Goal: Entertainment & Leisure: Consume media (video, audio)

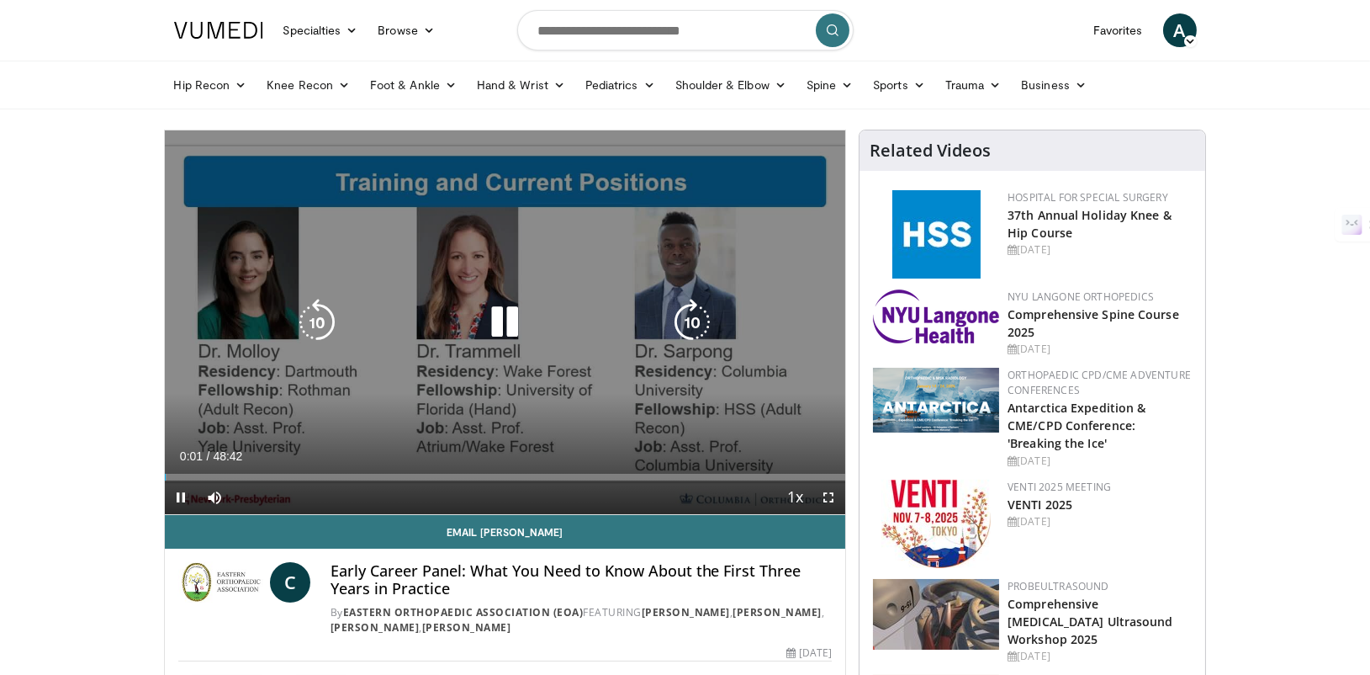
click at [681, 321] on icon "Video Player" at bounding box center [692, 322] width 47 height 47
click at [680, 321] on icon "Video Player" at bounding box center [692, 322] width 47 height 47
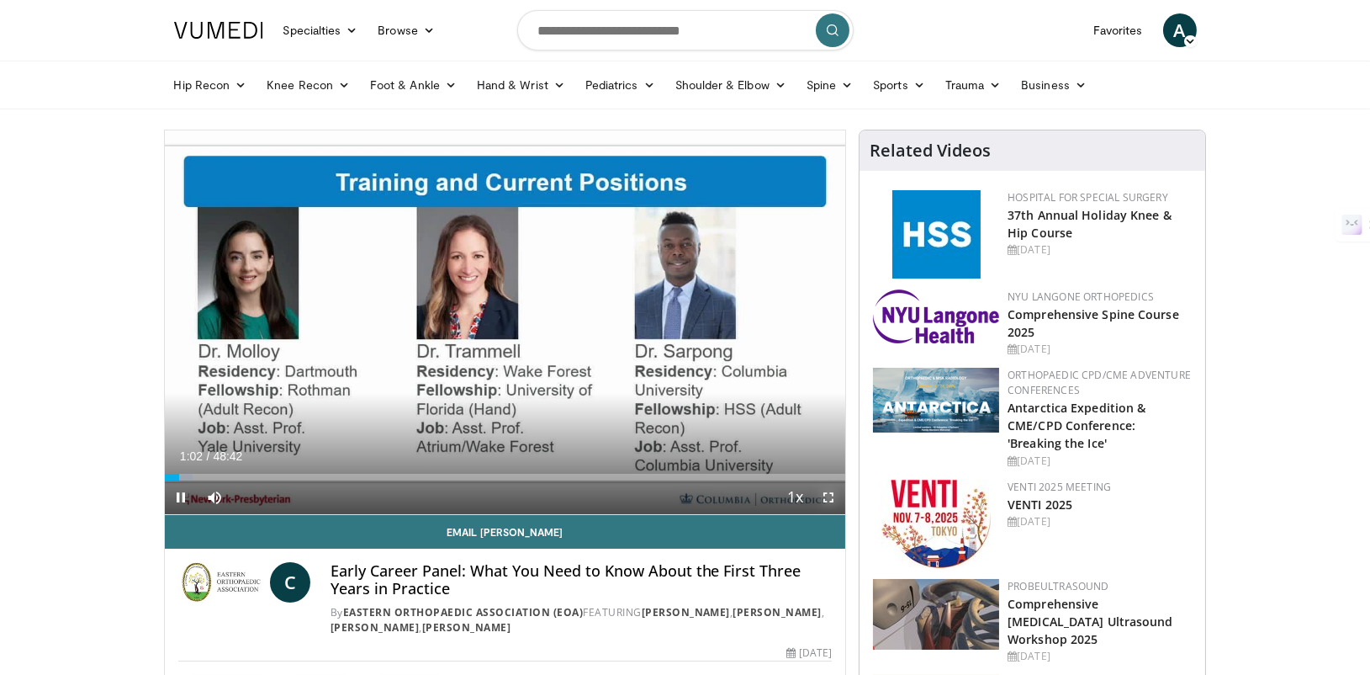
click at [821, 496] on span "Video Player" at bounding box center [829, 497] width 34 height 34
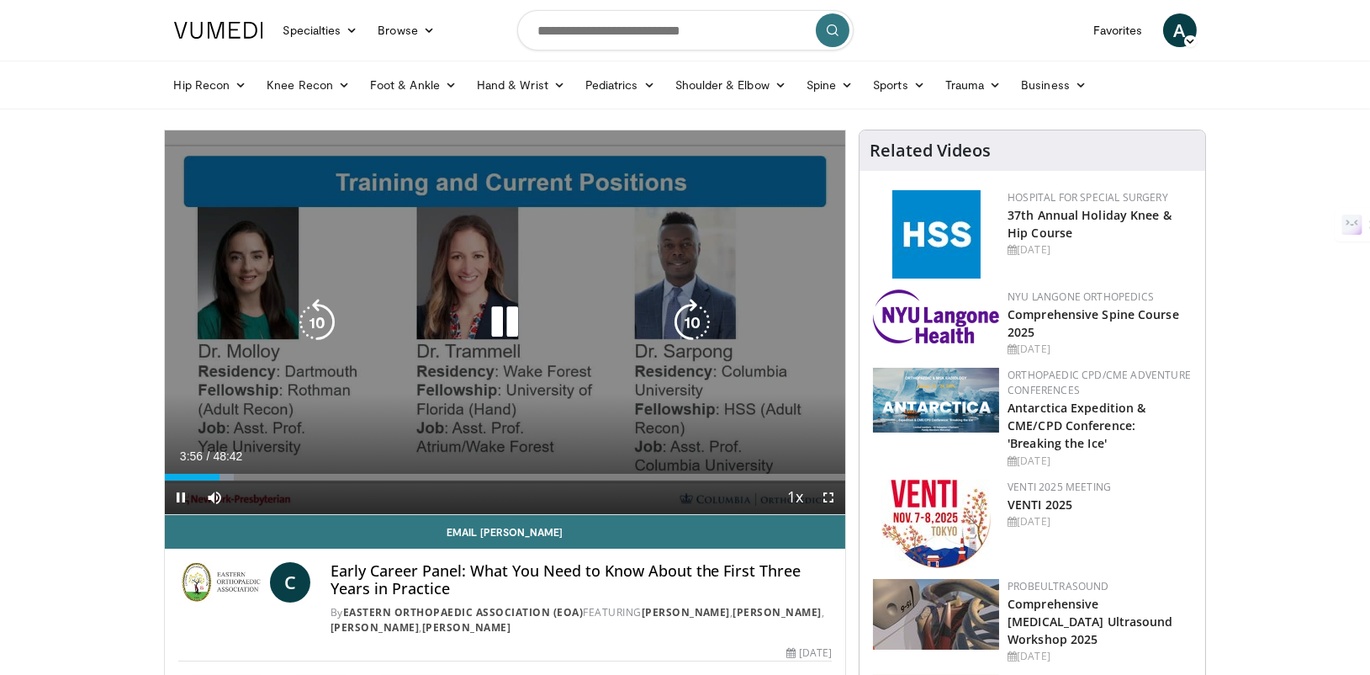
click at [499, 294] on div "30 seconds Tap to unmute" at bounding box center [505, 322] width 681 height 384
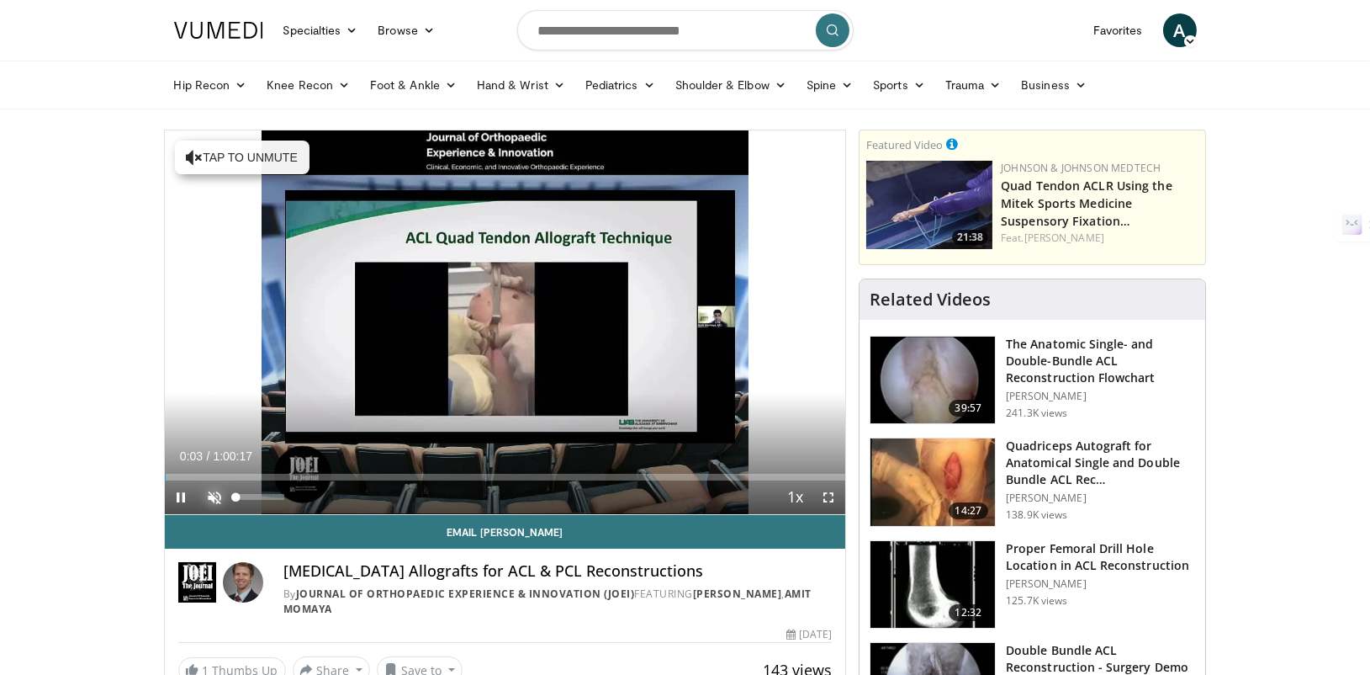
click at [215, 493] on span "Video Player" at bounding box center [216, 497] width 34 height 34
click at [821, 498] on span "Video Player" at bounding box center [829, 497] width 34 height 34
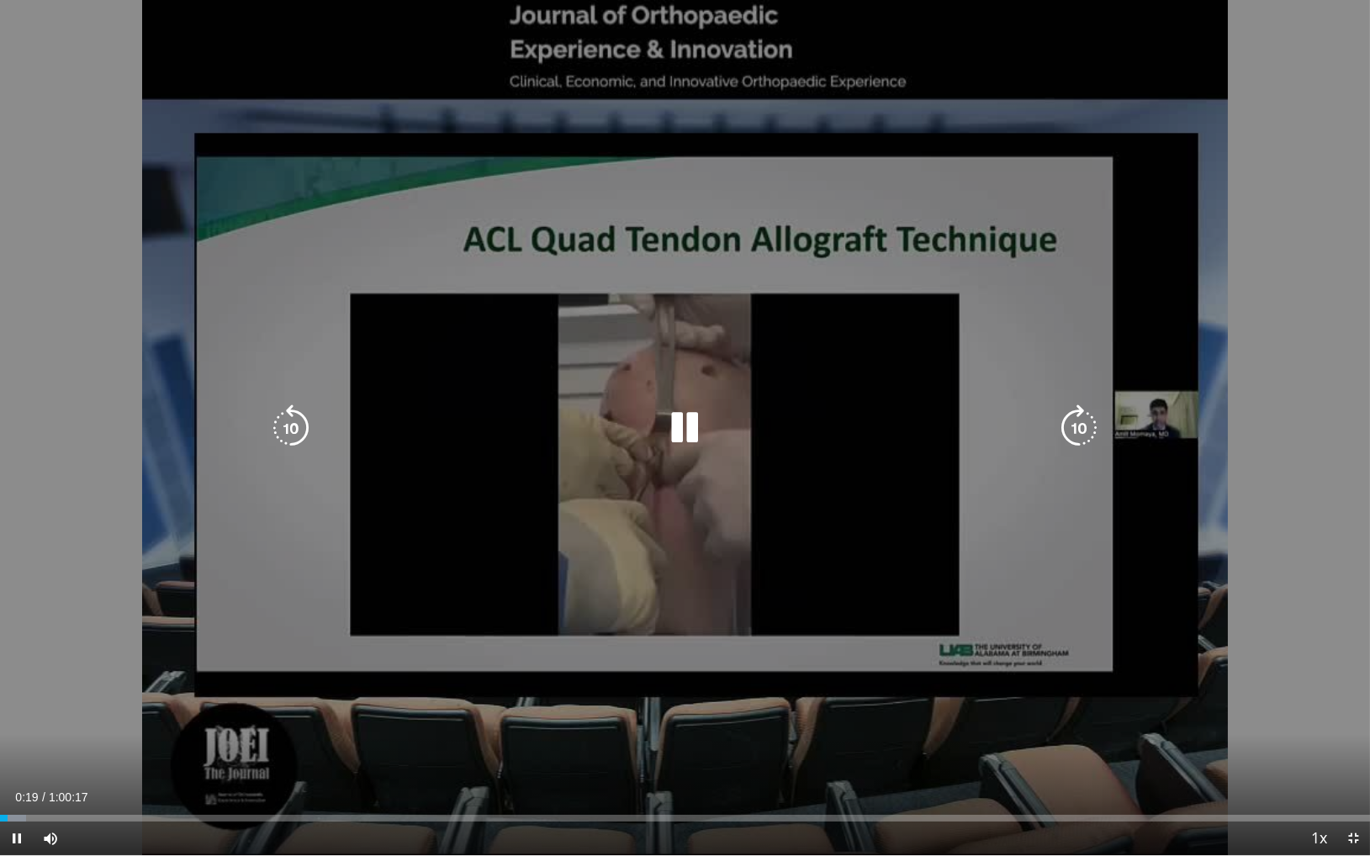
click at [1090, 421] on icon "Video Player" at bounding box center [1079, 428] width 47 height 47
click at [1076, 427] on icon "Video Player" at bounding box center [1079, 428] width 47 height 47
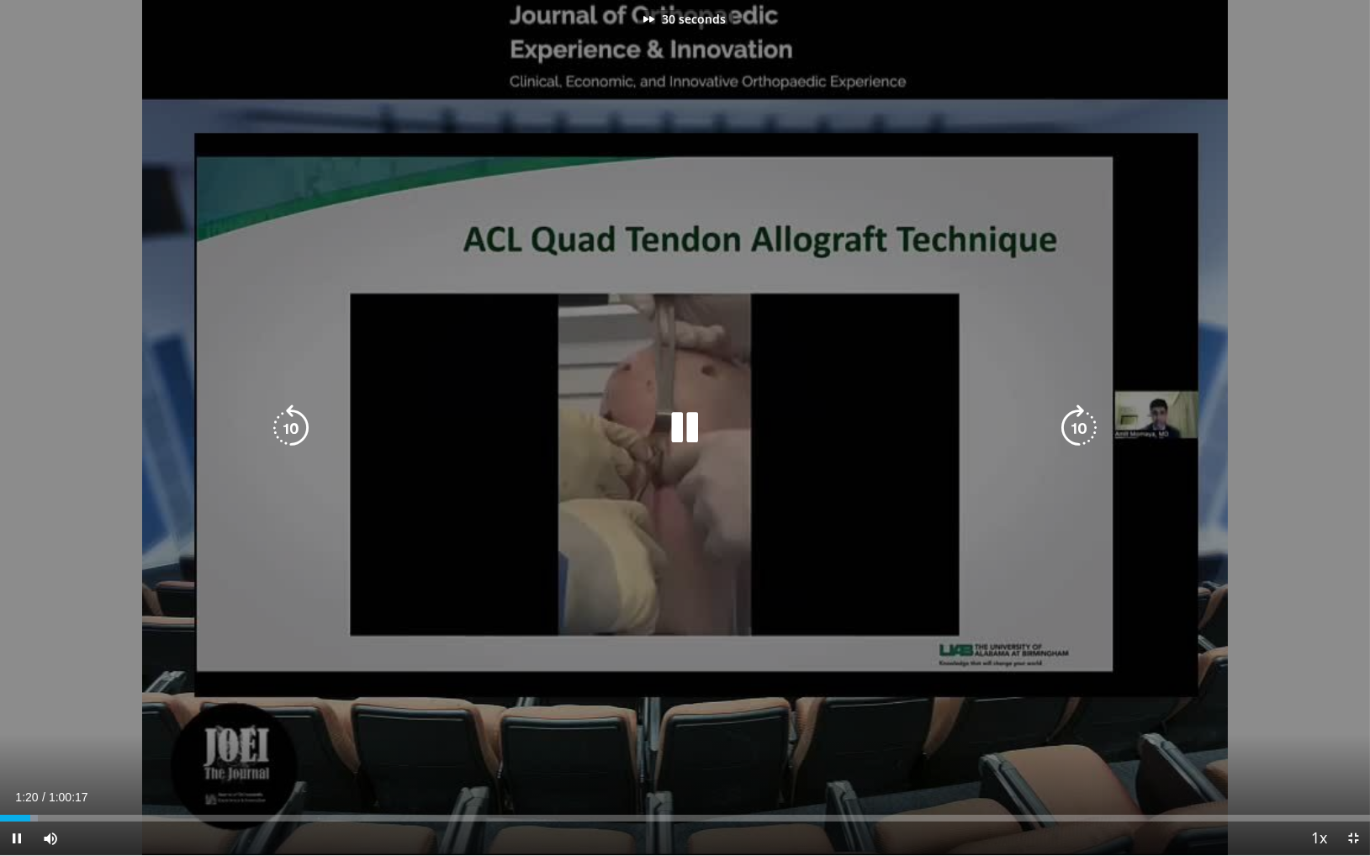
click at [1076, 427] on icon "Video Player" at bounding box center [1079, 428] width 47 height 47
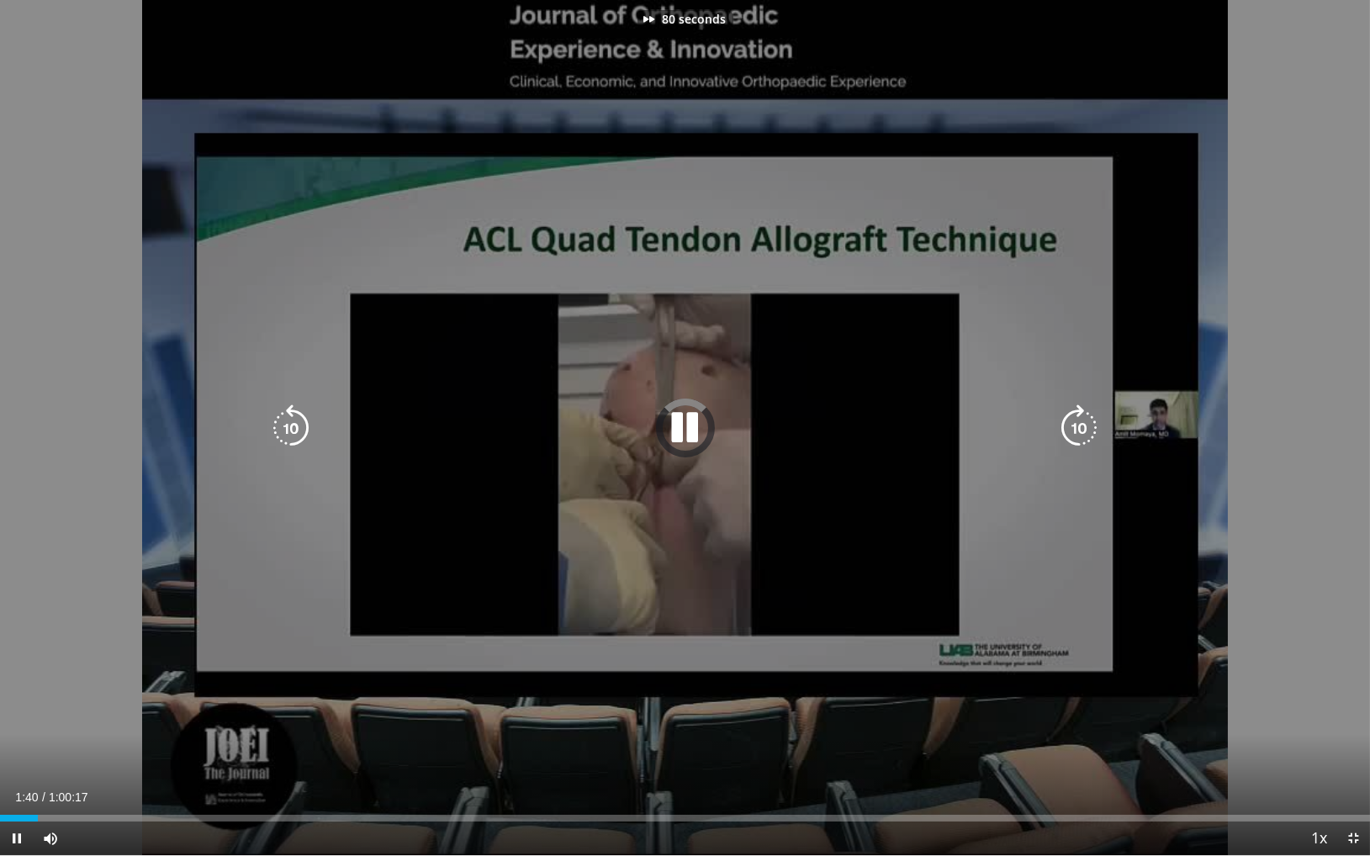
click at [1076, 427] on icon "Video Player" at bounding box center [1079, 428] width 47 height 47
click at [695, 426] on icon "Video Player" at bounding box center [684, 428] width 47 height 47
click at [729, 439] on div "Video Player" at bounding box center [685, 428] width 822 height 34
click at [693, 426] on icon "Video Player" at bounding box center [684, 428] width 47 height 47
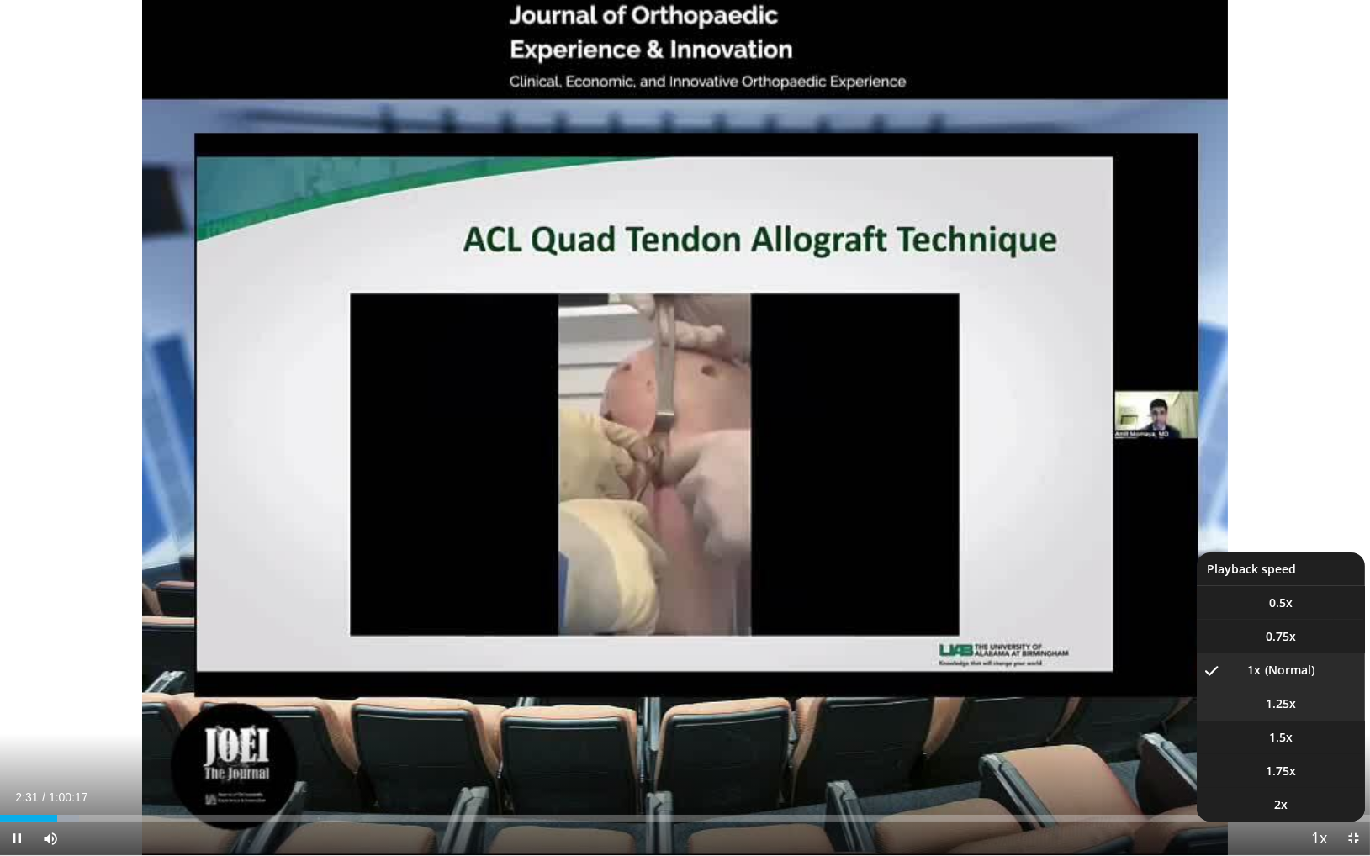
click at [1296, 674] on li "1.25x" at bounding box center [1281, 704] width 168 height 34
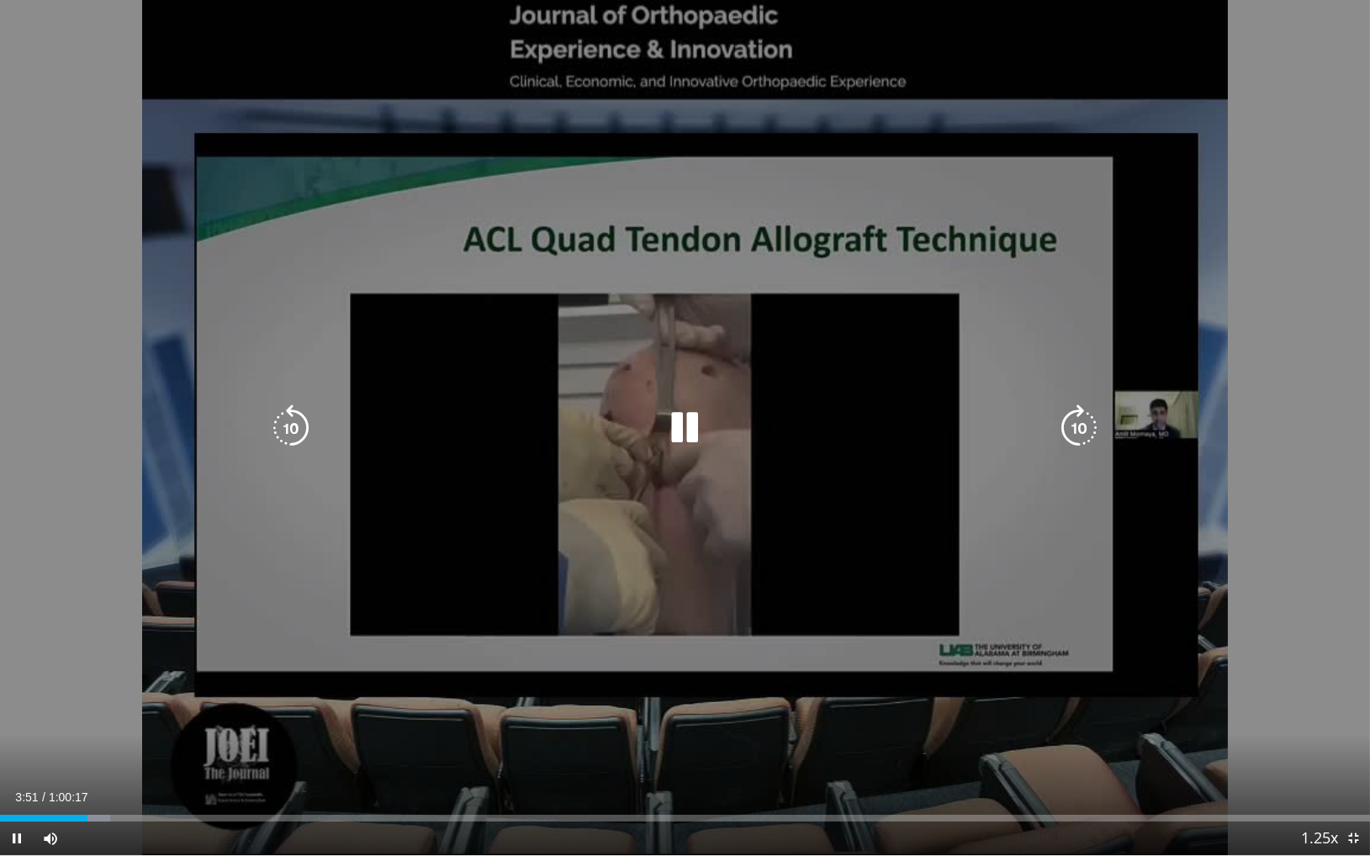
click at [1079, 434] on icon "Video Player" at bounding box center [1079, 428] width 47 height 47
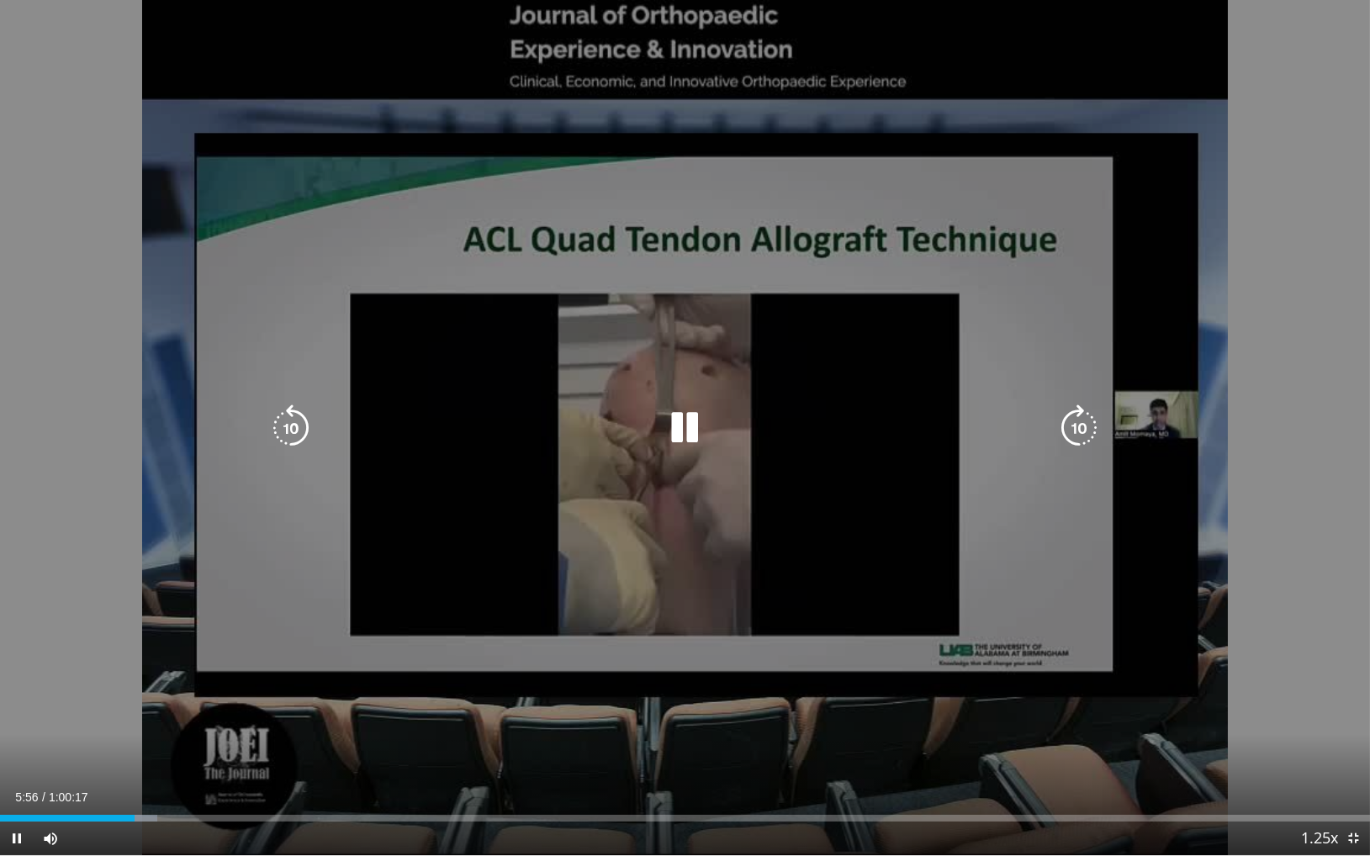
click at [1090, 423] on icon "Video Player" at bounding box center [1079, 428] width 47 height 47
click at [1089, 423] on icon "Video Player" at bounding box center [1079, 428] width 47 height 47
click at [1078, 421] on icon "Video Player" at bounding box center [1079, 428] width 47 height 47
click at [1088, 417] on icon "Video Player" at bounding box center [1079, 428] width 47 height 47
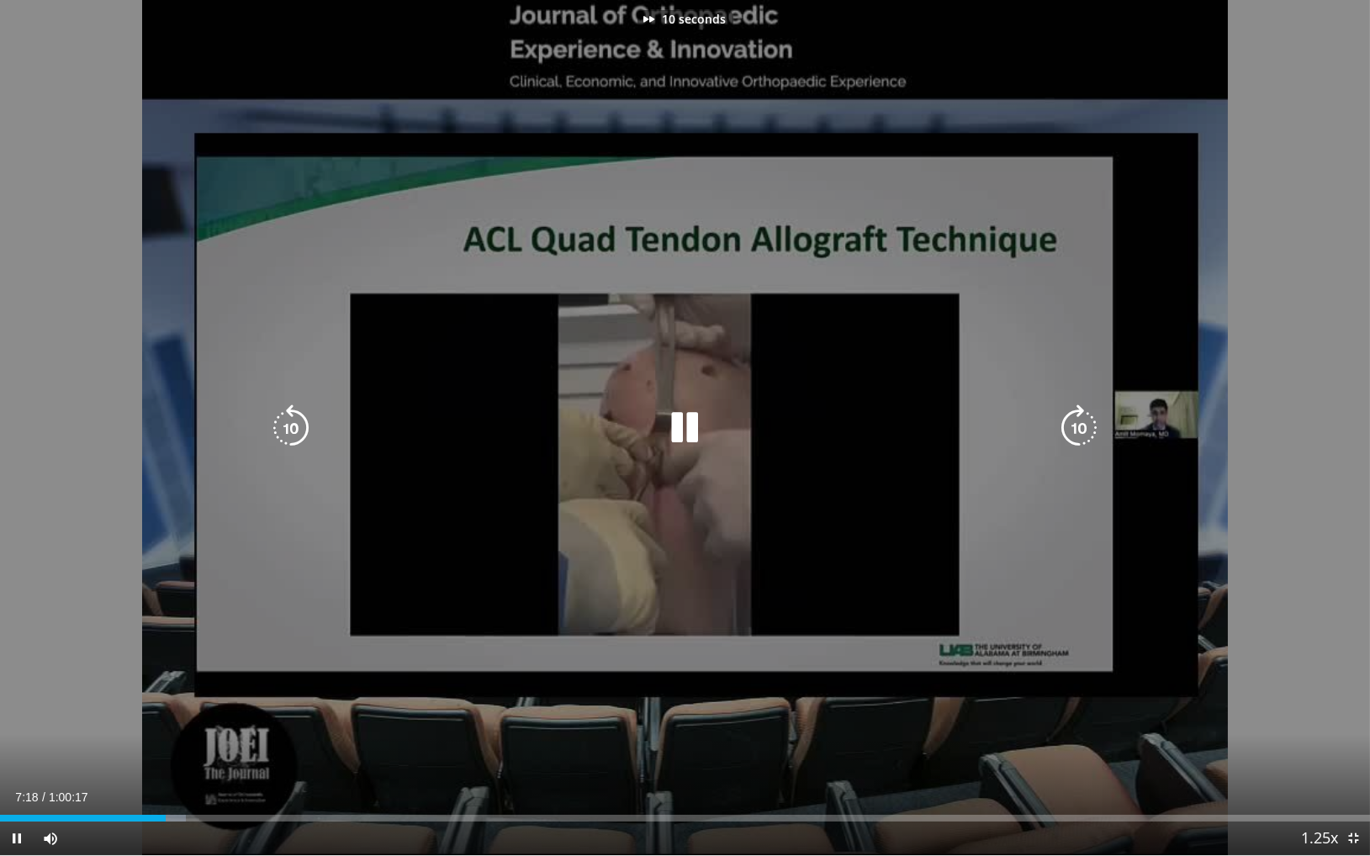
click at [1088, 417] on icon "Video Player" at bounding box center [1079, 428] width 47 height 47
click at [1087, 418] on icon "Video Player" at bounding box center [1079, 428] width 47 height 47
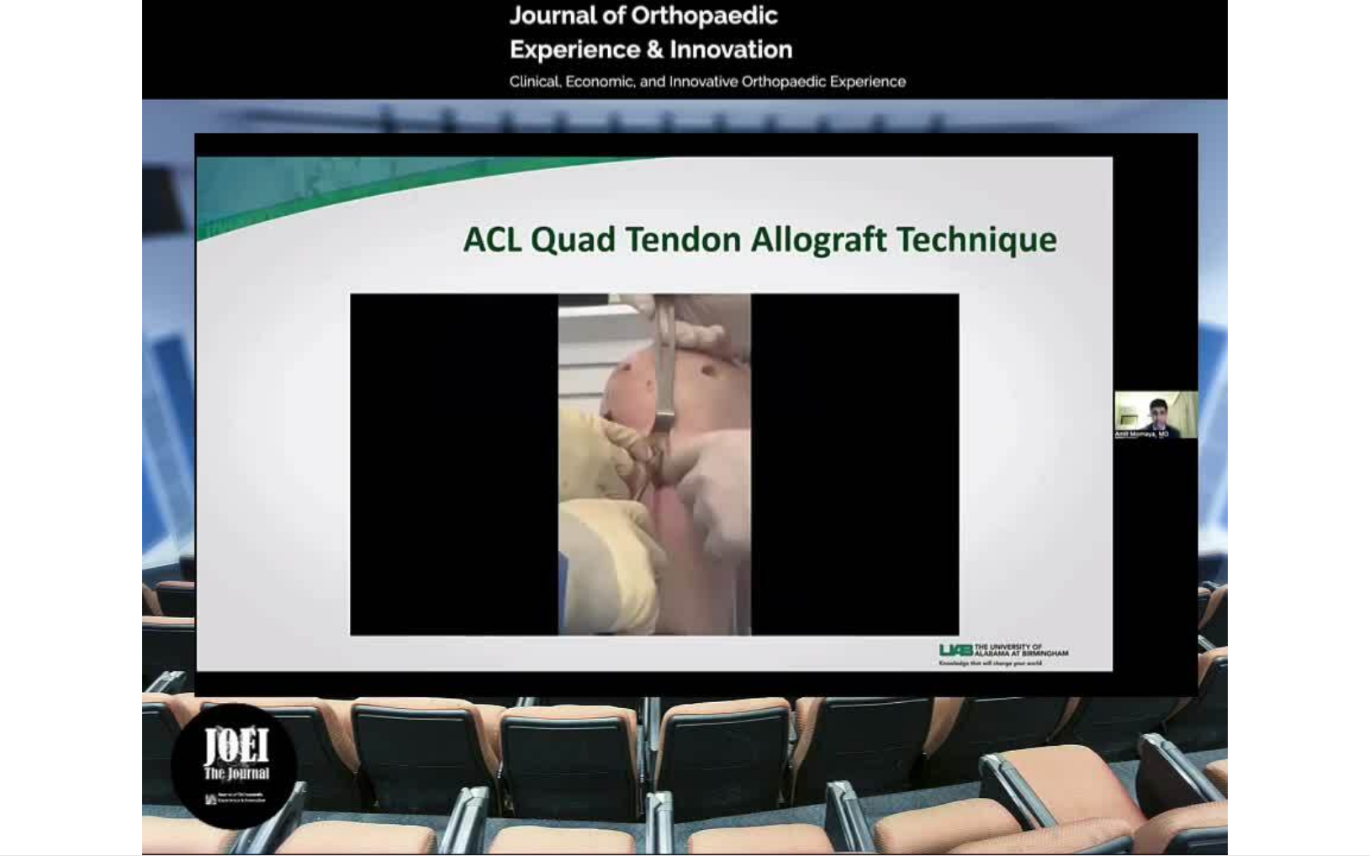
click at [1087, 418] on div "20 seconds Tap to unmute" at bounding box center [685, 428] width 1370 height 856
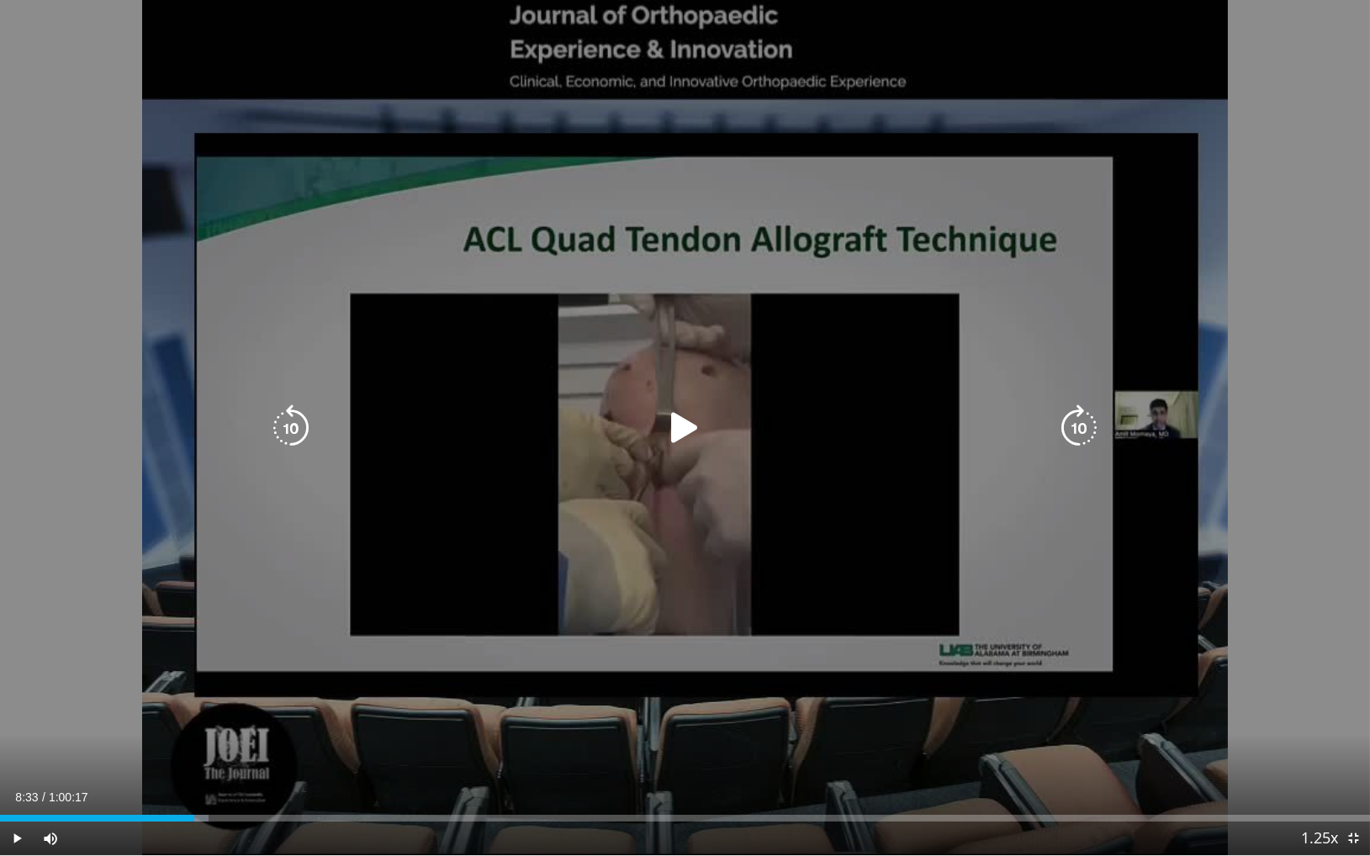
click at [706, 434] on icon "Video Player" at bounding box center [684, 428] width 47 height 47
click at [1079, 427] on icon "Video Player" at bounding box center [1079, 428] width 47 height 47
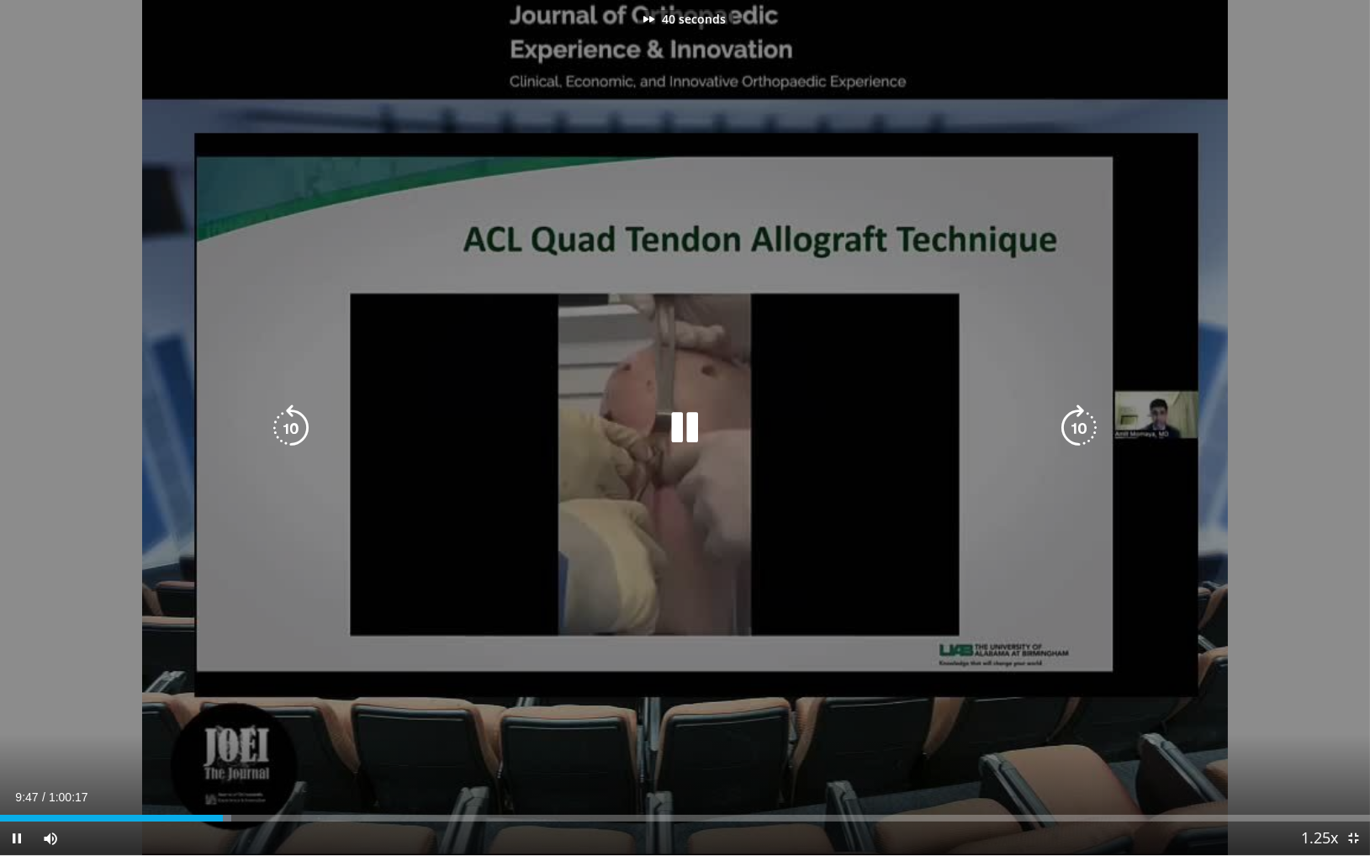
click at [1079, 427] on icon "Video Player" at bounding box center [1079, 428] width 47 height 47
click at [296, 432] on icon "Video Player" at bounding box center [291, 428] width 47 height 47
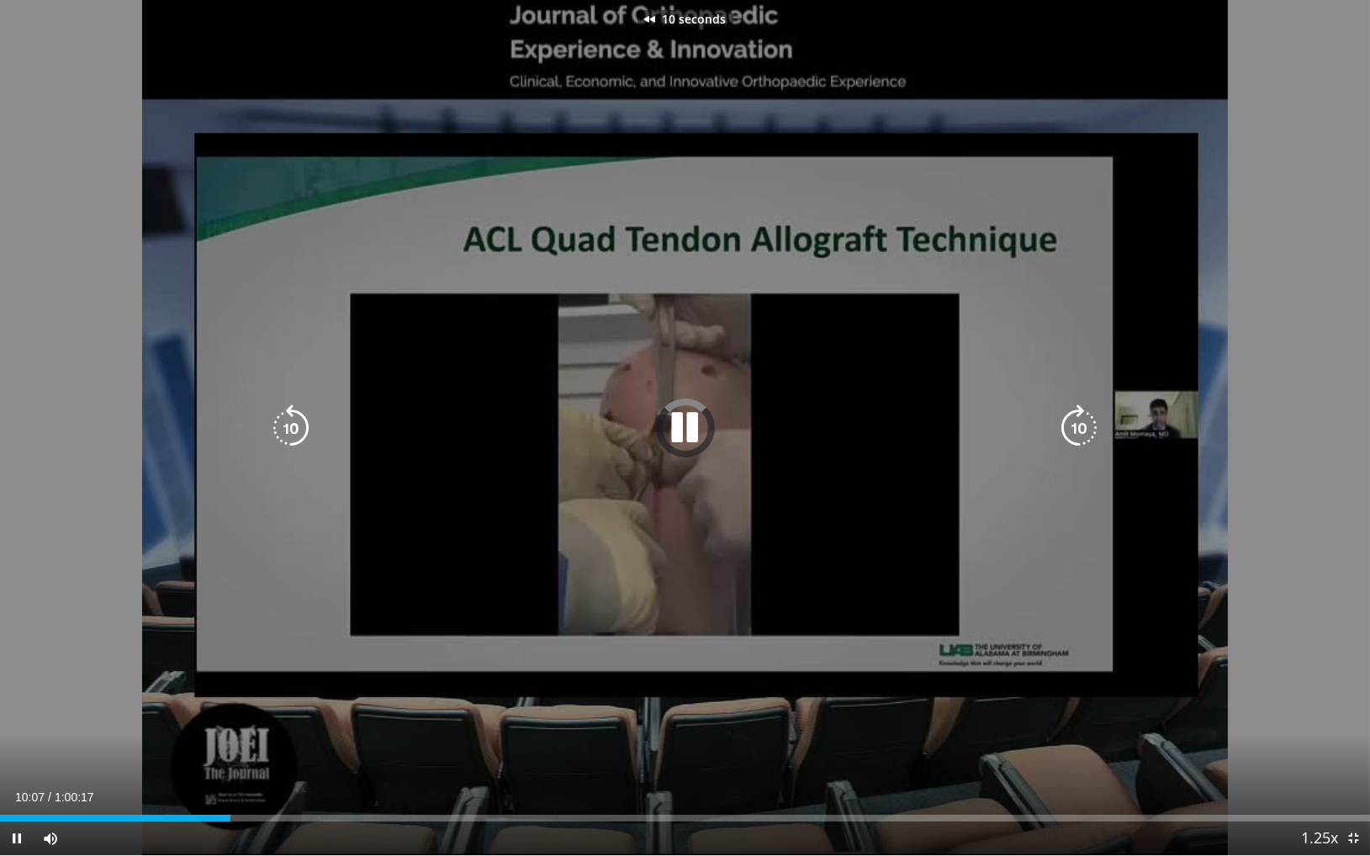
click at [689, 437] on icon "Video Player" at bounding box center [684, 428] width 47 height 47
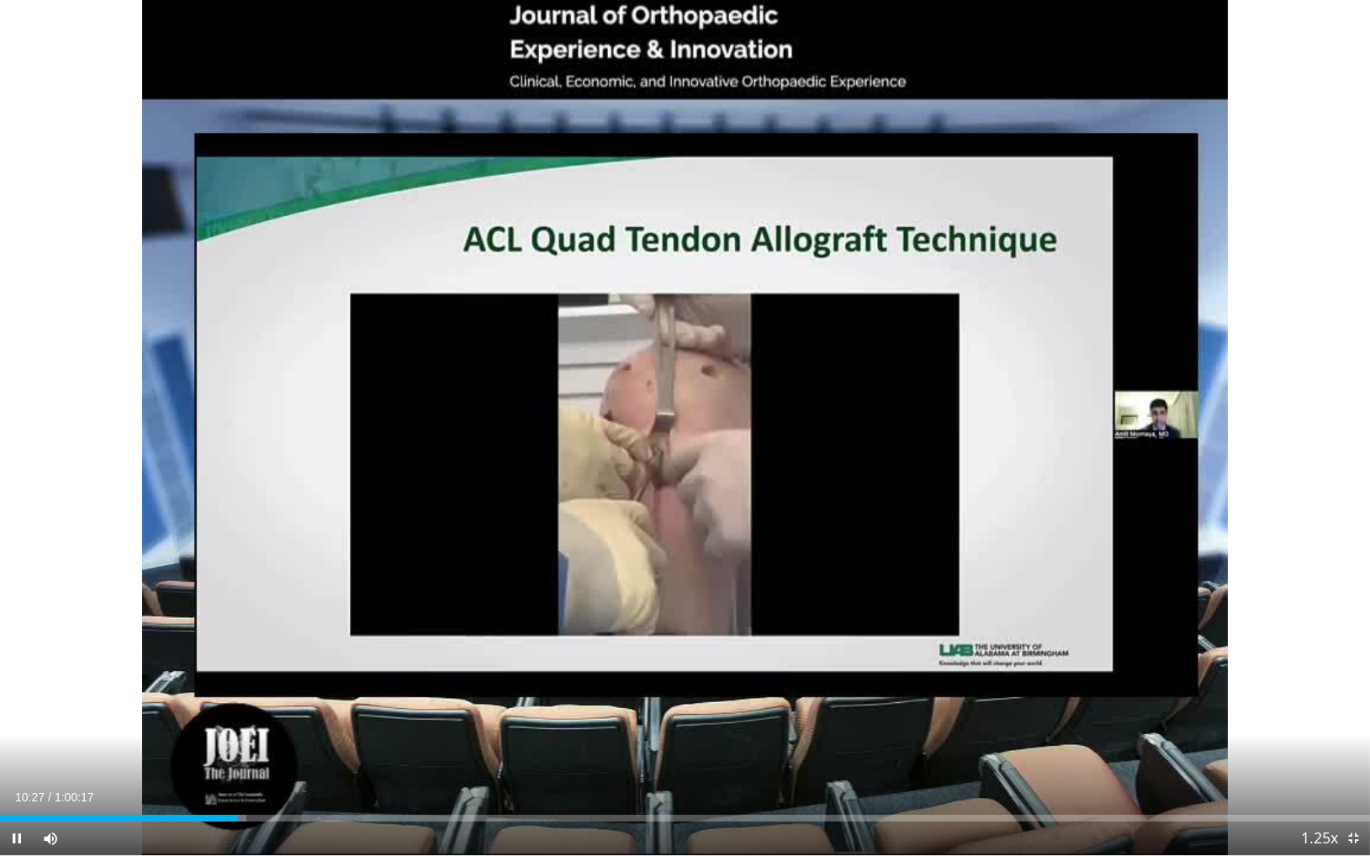
click at [1079, 432] on div "10 seconds Tap to unmute" at bounding box center [685, 428] width 1370 height 856
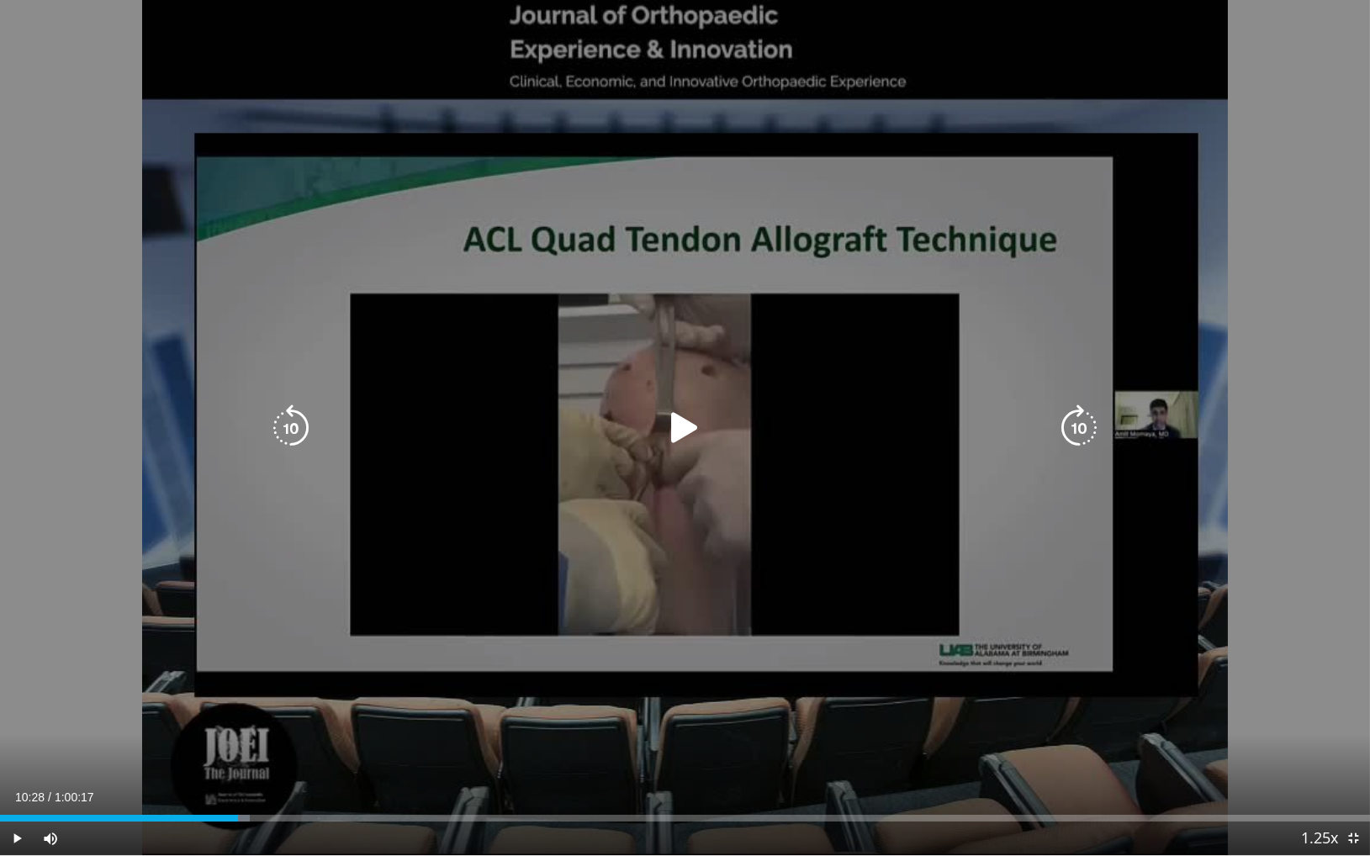
click at [704, 456] on div "10 seconds Tap to unmute" at bounding box center [685, 428] width 1370 height 856
click at [1074, 426] on icon "Video Player" at bounding box center [1079, 428] width 47 height 47
click at [1081, 427] on icon "Video Player" at bounding box center [1079, 428] width 47 height 47
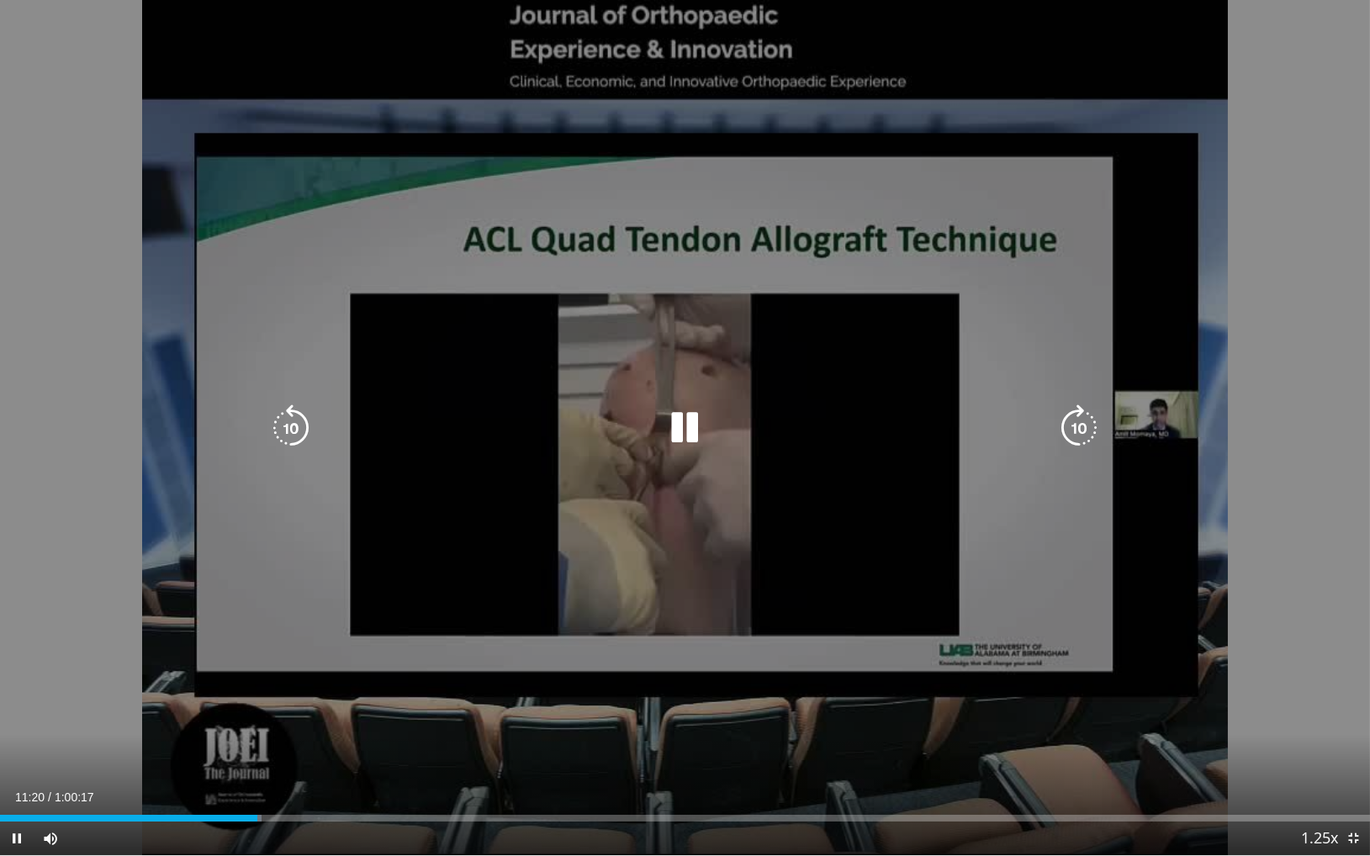
click at [1074, 428] on icon "Video Player" at bounding box center [1079, 428] width 47 height 47
click at [727, 533] on div "10 seconds Tap to unmute" at bounding box center [685, 428] width 1370 height 856
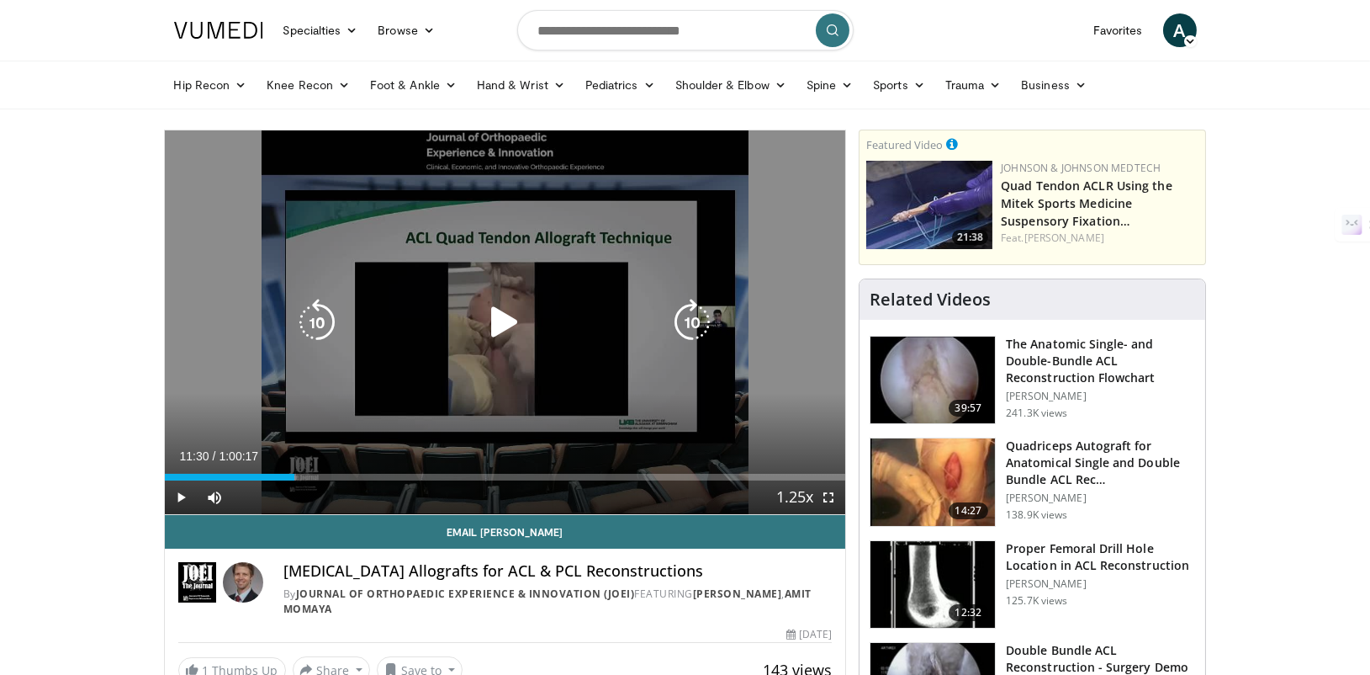
click at [497, 321] on icon "Video Player" at bounding box center [504, 322] width 47 height 47
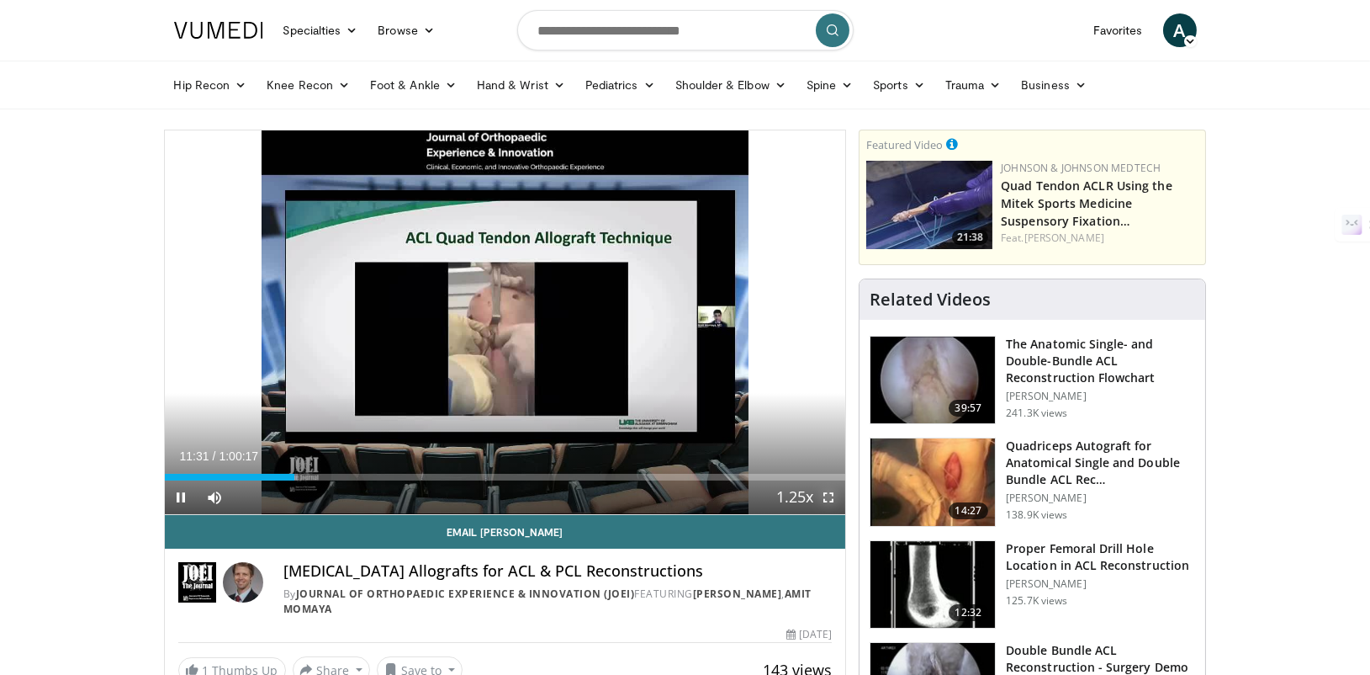
click at [826, 498] on span "Video Player" at bounding box center [829, 497] width 34 height 34
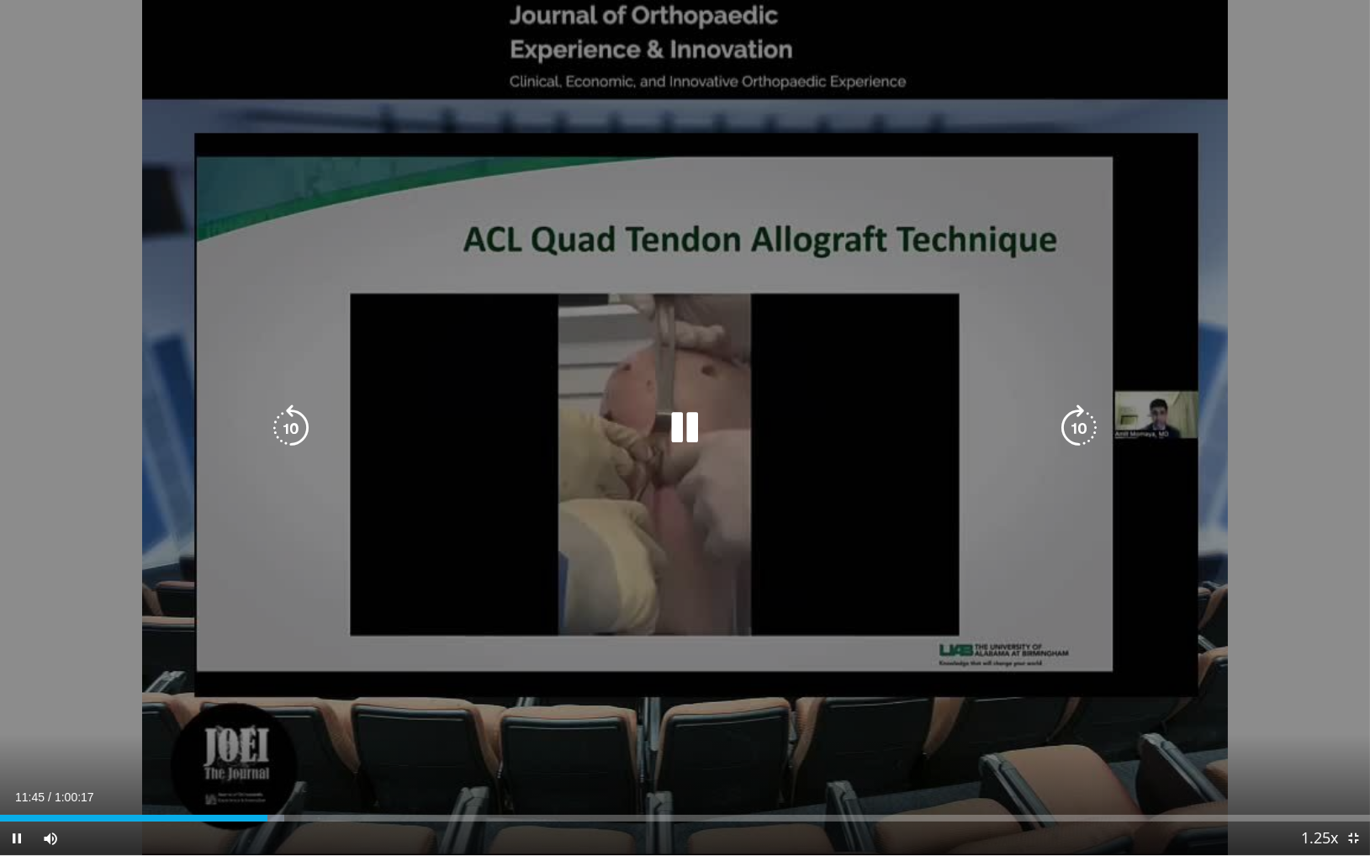
click at [1083, 425] on icon "Video Player" at bounding box center [1079, 428] width 47 height 47
click at [1082, 427] on icon "Video Player" at bounding box center [1079, 428] width 47 height 47
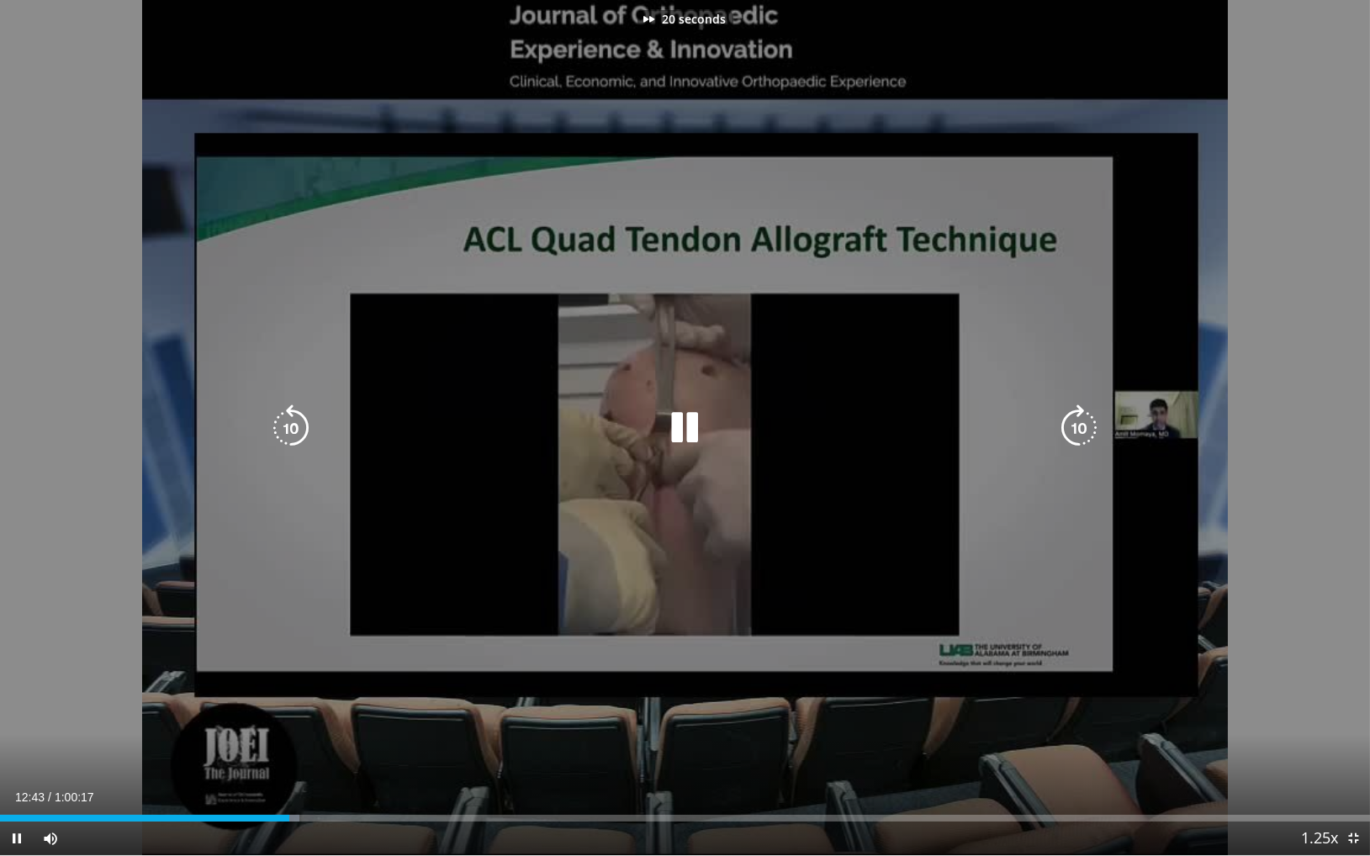
click at [1082, 427] on icon "Video Player" at bounding box center [1079, 428] width 47 height 47
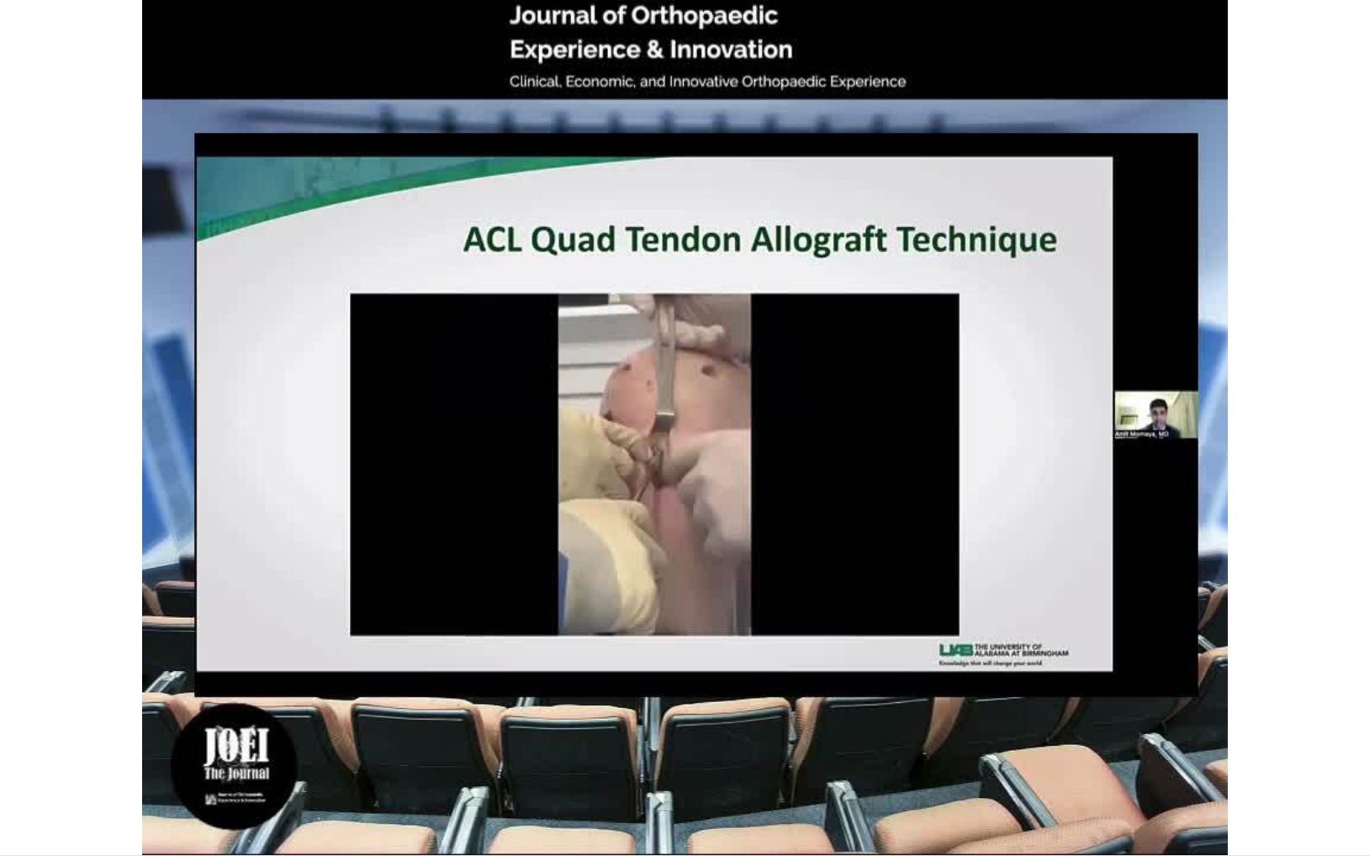
click at [1086, 426] on div "40 seconds Tap to unmute" at bounding box center [685, 428] width 1370 height 856
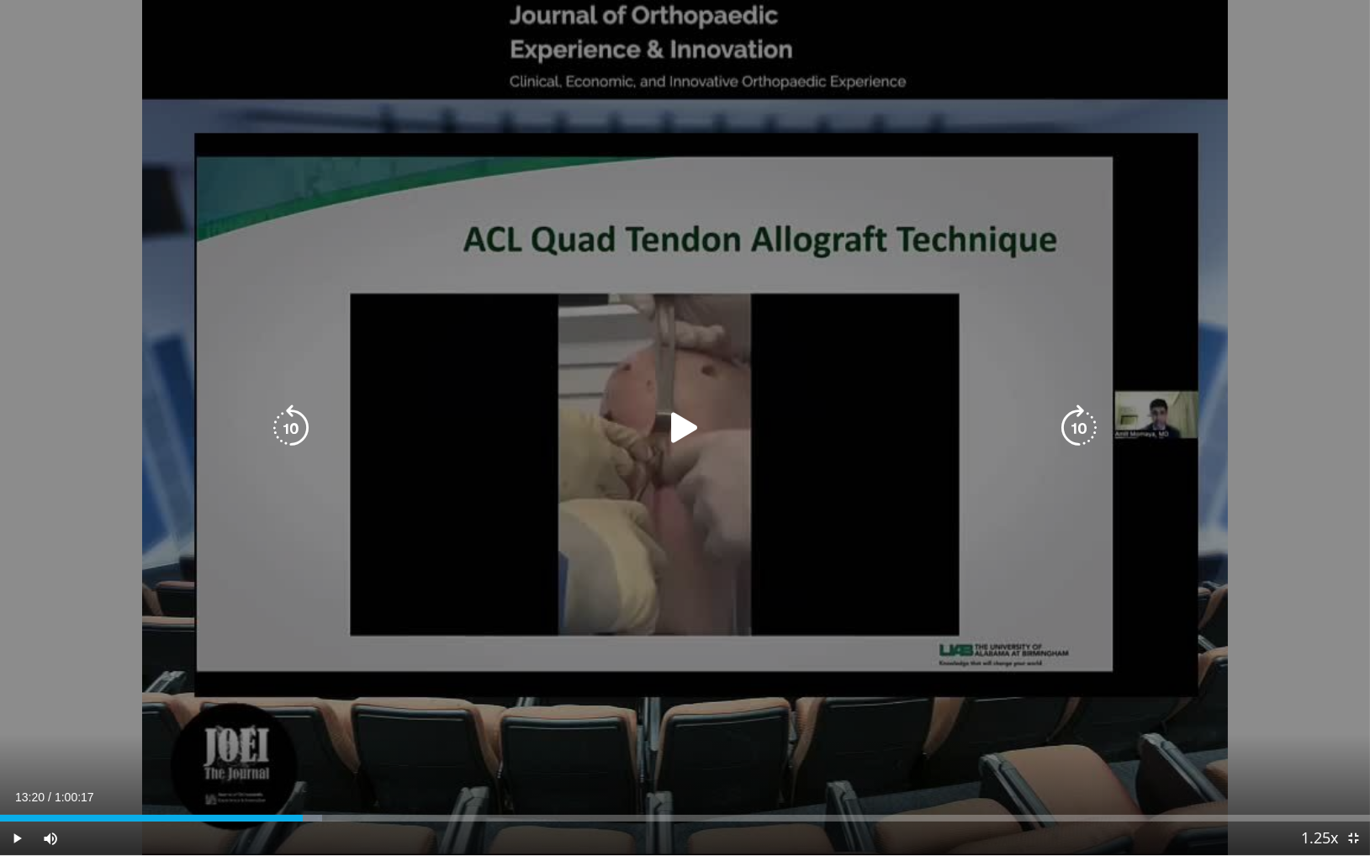
click at [963, 397] on div "40 seconds Tap to unmute" at bounding box center [685, 428] width 1370 height 856
click at [1087, 427] on icon "Video Player" at bounding box center [1079, 428] width 47 height 47
click at [1084, 431] on icon "Video Player" at bounding box center [1079, 428] width 47 height 47
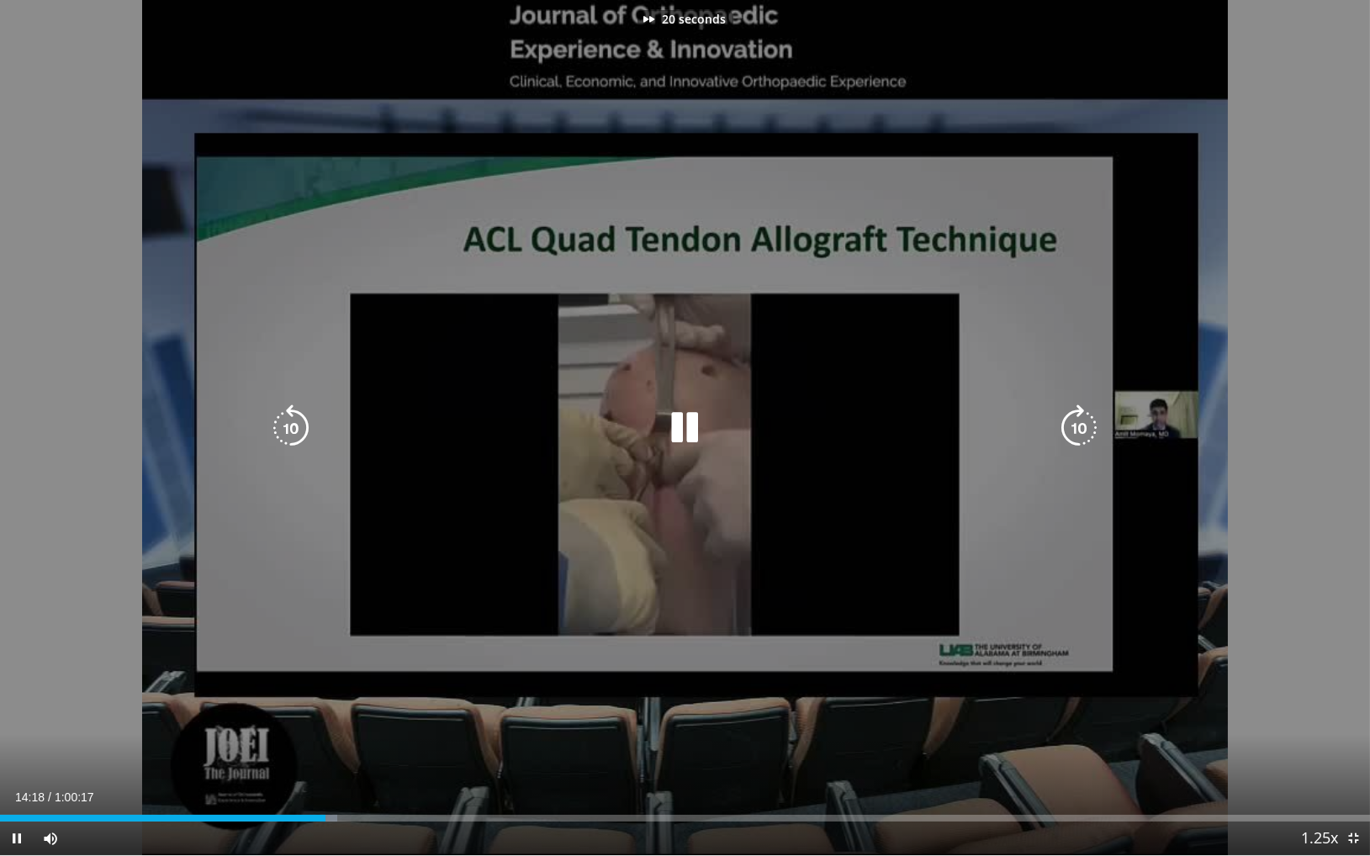
click at [1084, 431] on icon "Video Player" at bounding box center [1079, 428] width 47 height 47
click at [1083, 428] on icon "Video Player" at bounding box center [1079, 428] width 47 height 47
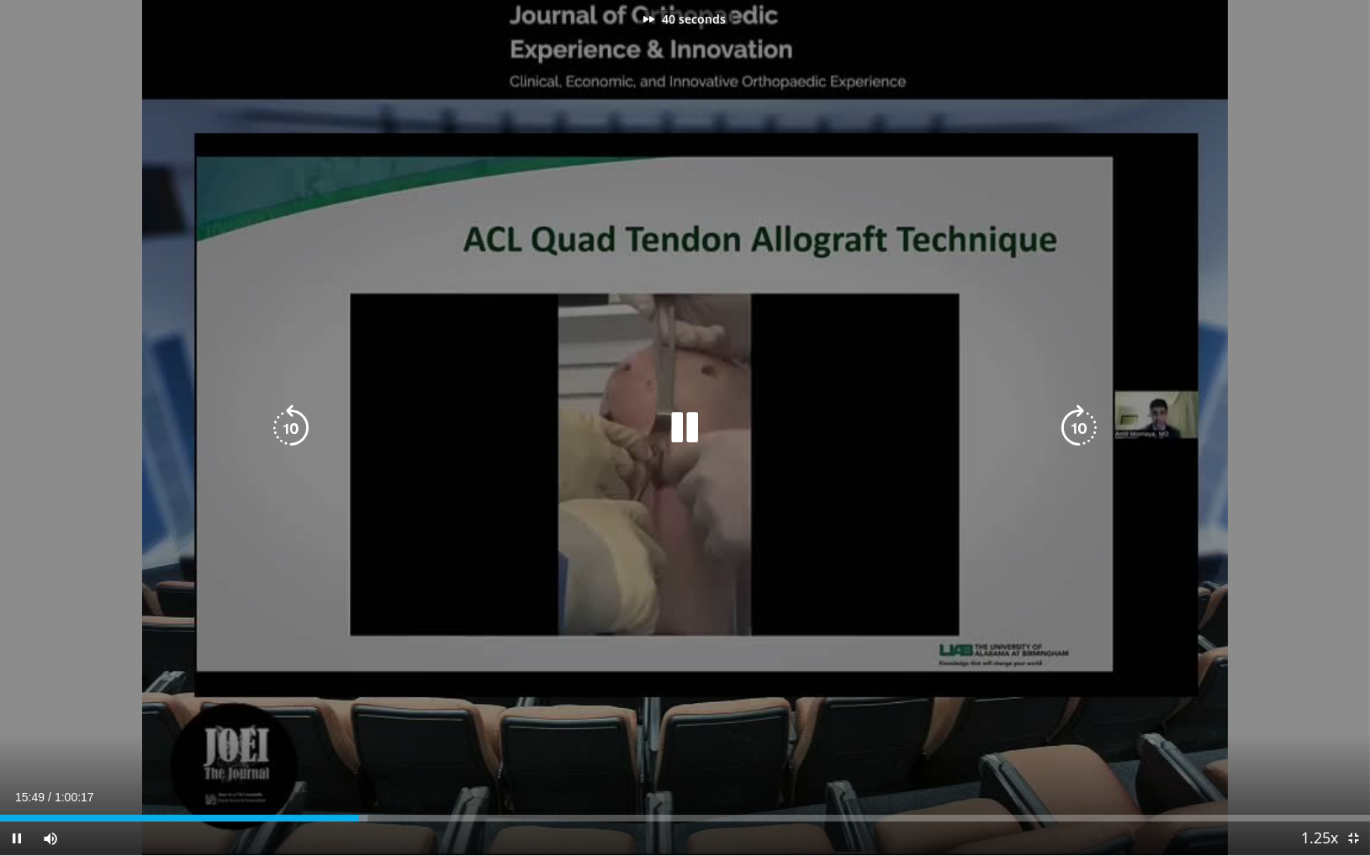
click at [1083, 428] on icon "Video Player" at bounding box center [1079, 428] width 47 height 47
click at [697, 429] on icon "Video Player" at bounding box center [684, 428] width 47 height 47
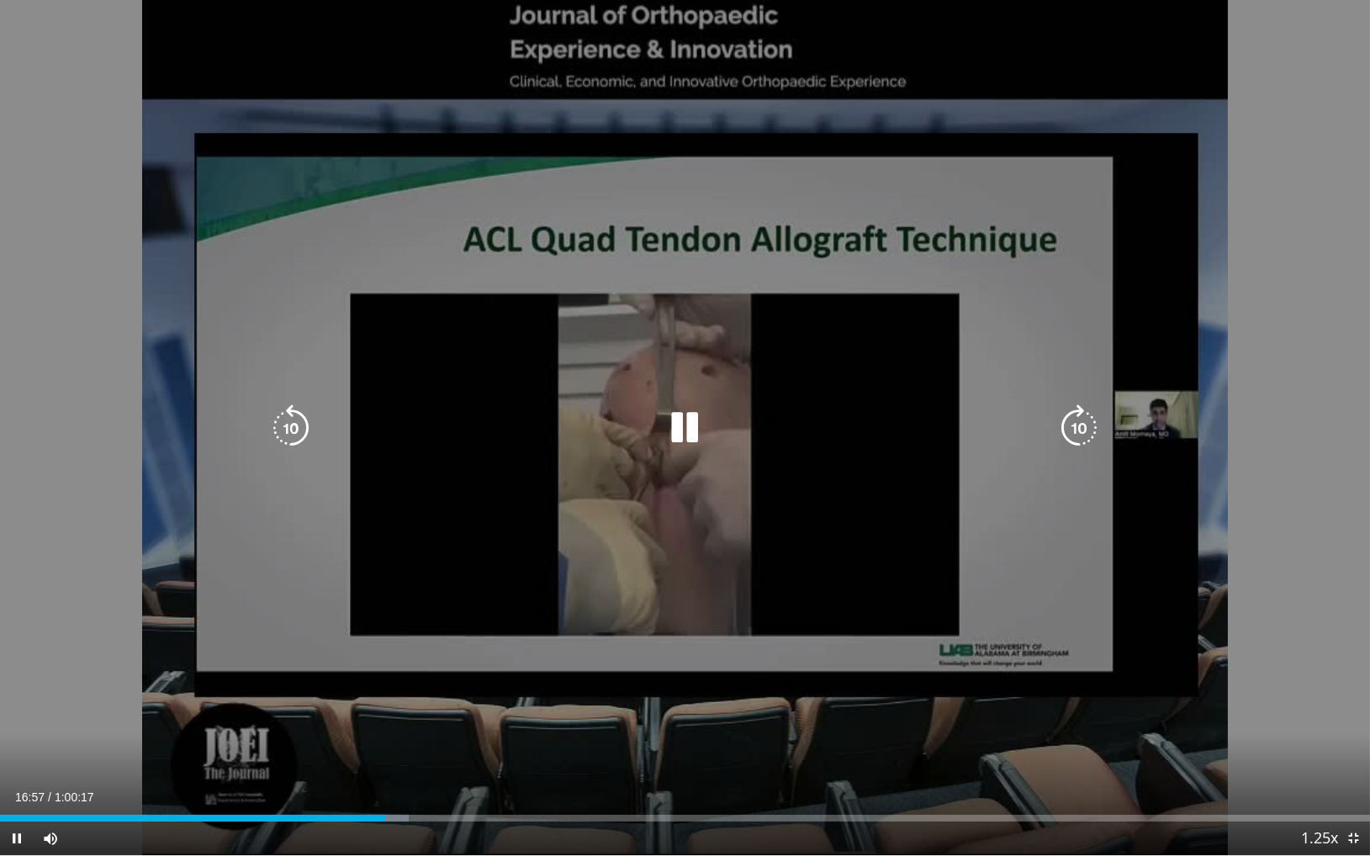
click at [1088, 417] on icon "Video Player" at bounding box center [1079, 428] width 47 height 47
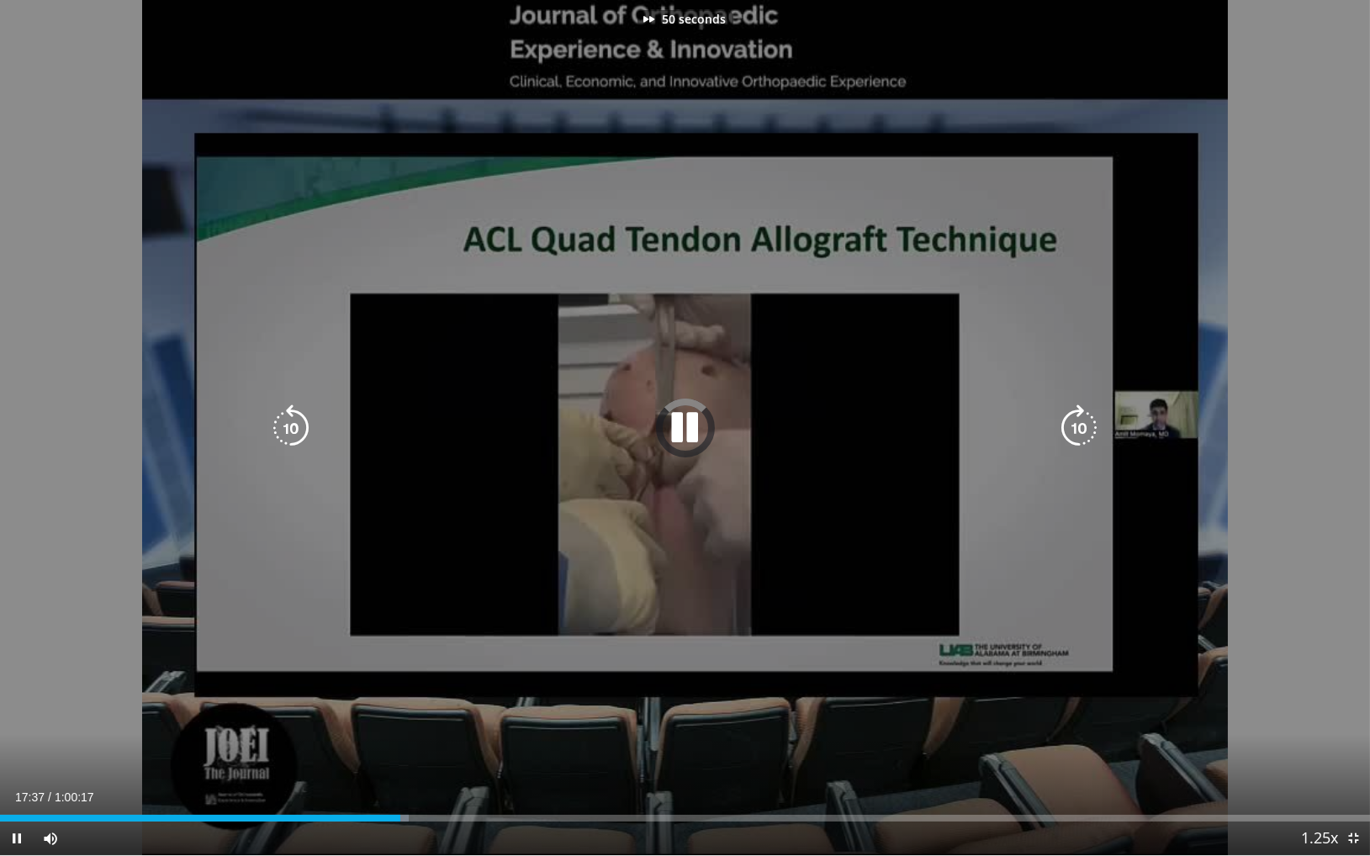
click at [1088, 417] on icon "Video Player" at bounding box center [1079, 428] width 47 height 47
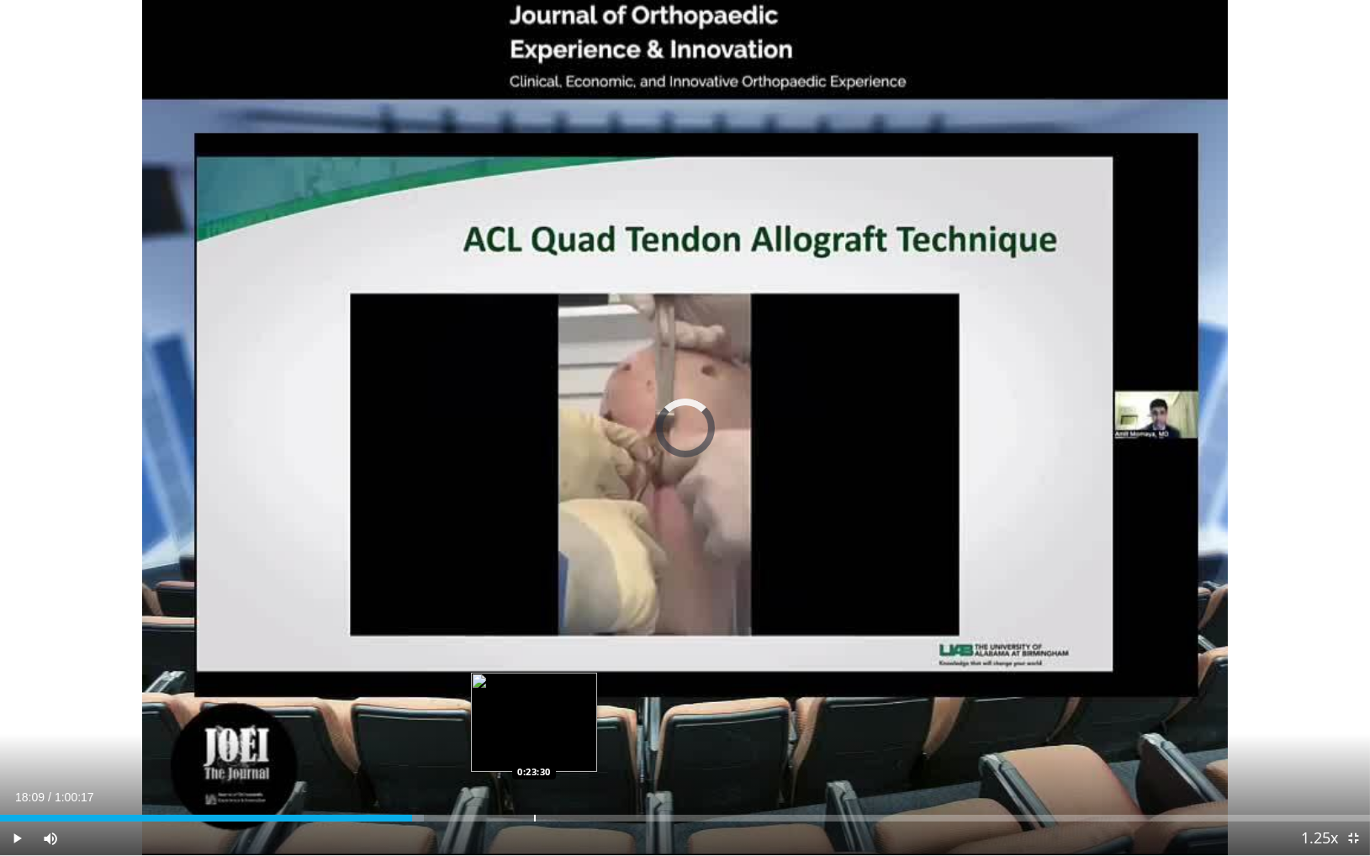
click at [534, 674] on div "Progress Bar" at bounding box center [535, 818] width 2 height 7
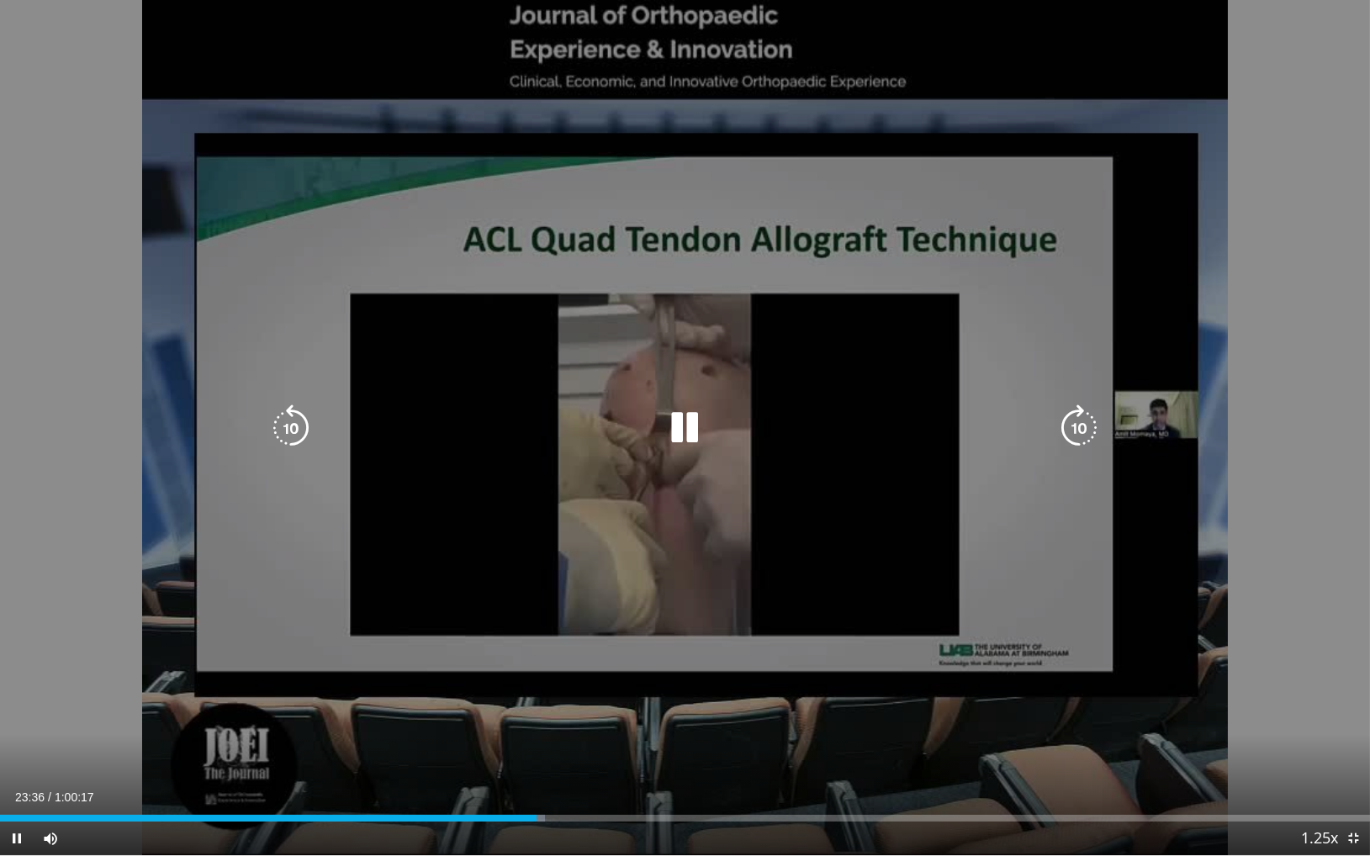
click at [1084, 426] on icon "Video Player" at bounding box center [1079, 428] width 47 height 47
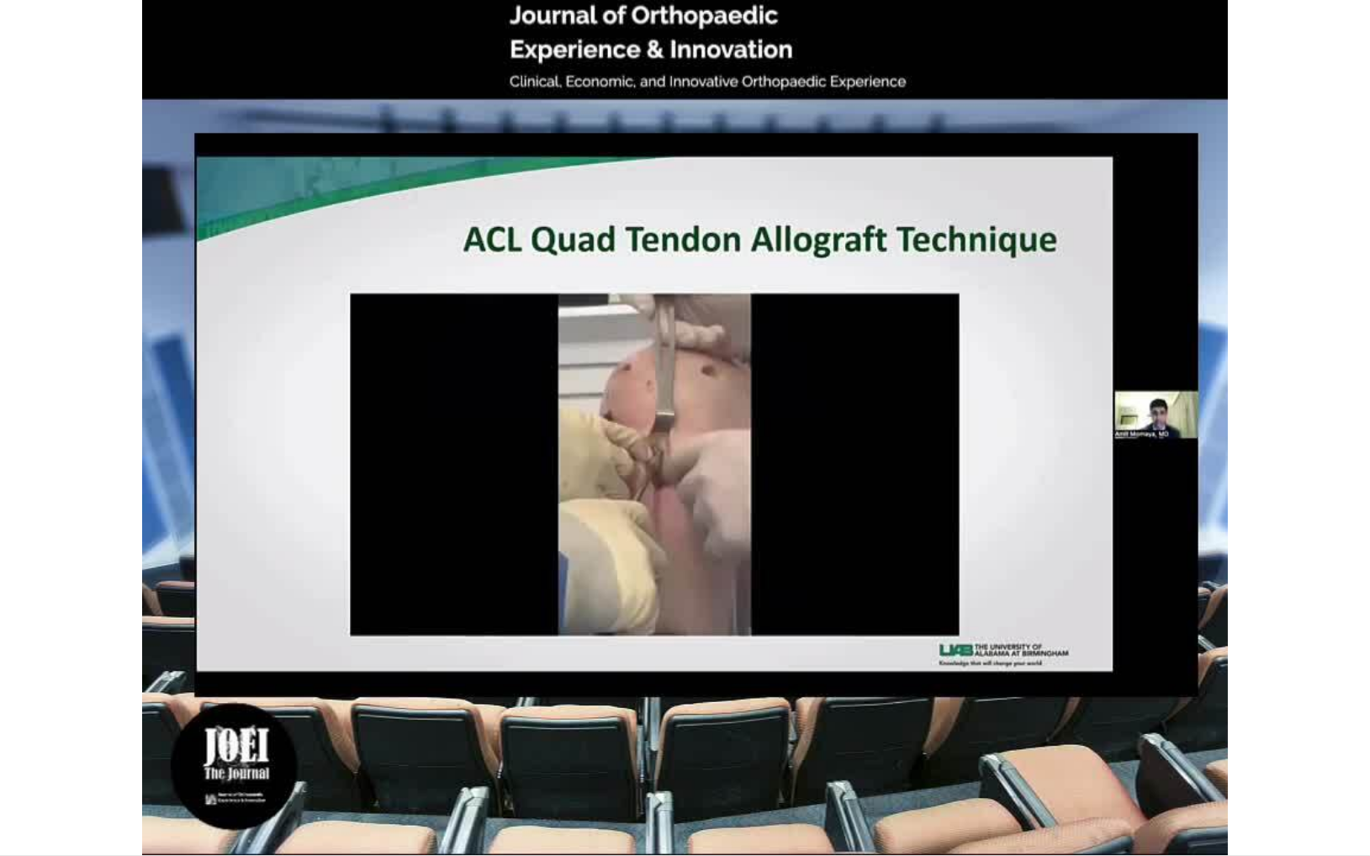
click at [1084, 426] on div "20 seconds Tap to unmute" at bounding box center [685, 428] width 1370 height 856
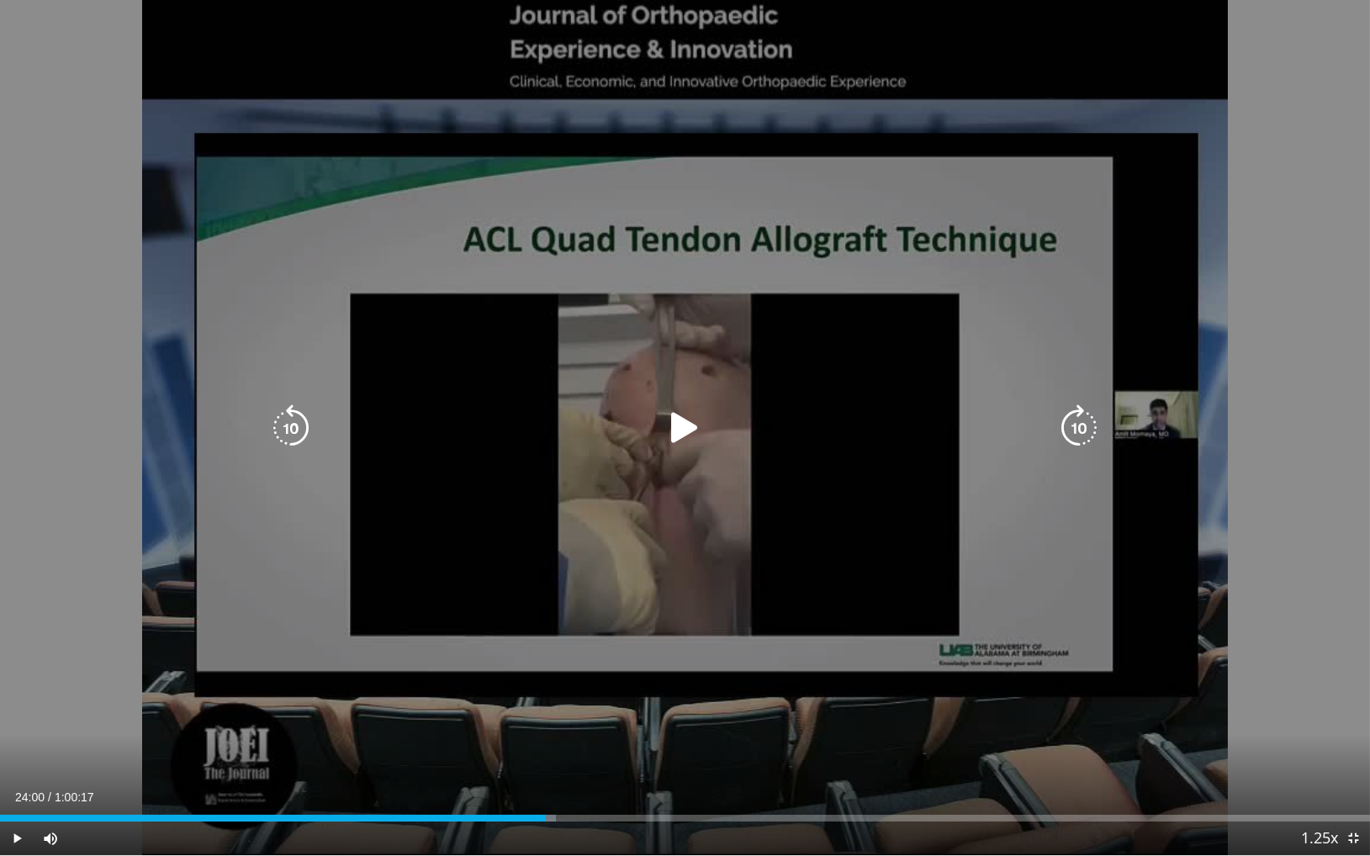
click at [840, 472] on div "20 seconds Tap to unmute" at bounding box center [685, 428] width 1370 height 856
click at [1077, 421] on icon "Video Player" at bounding box center [1079, 428] width 47 height 47
click at [1078, 422] on icon "Video Player" at bounding box center [1079, 428] width 47 height 47
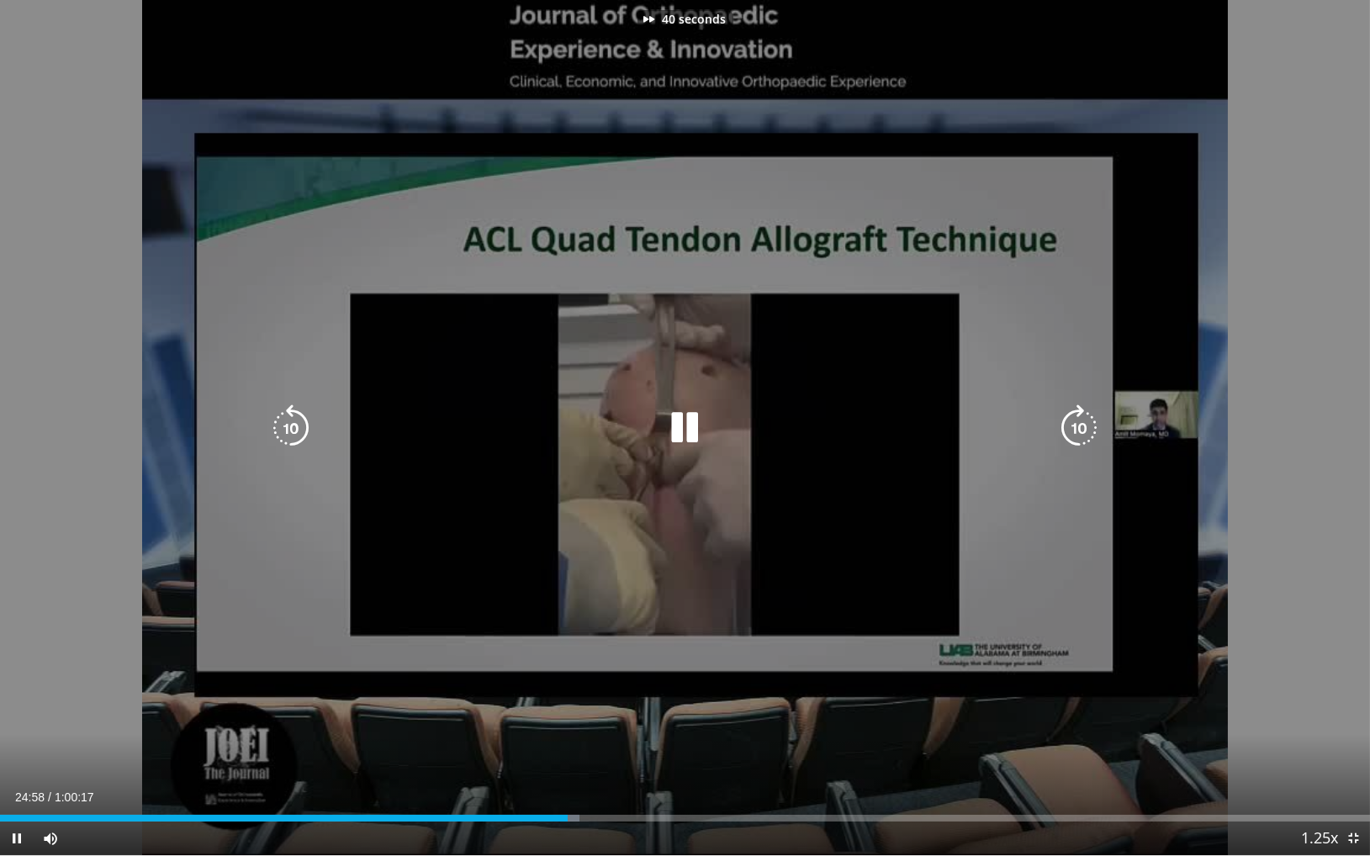
click at [1078, 422] on icon "Video Player" at bounding box center [1079, 428] width 47 height 47
click at [1078, 432] on icon "Video Player" at bounding box center [1079, 428] width 47 height 47
click at [1087, 430] on icon "Video Player" at bounding box center [1079, 428] width 47 height 47
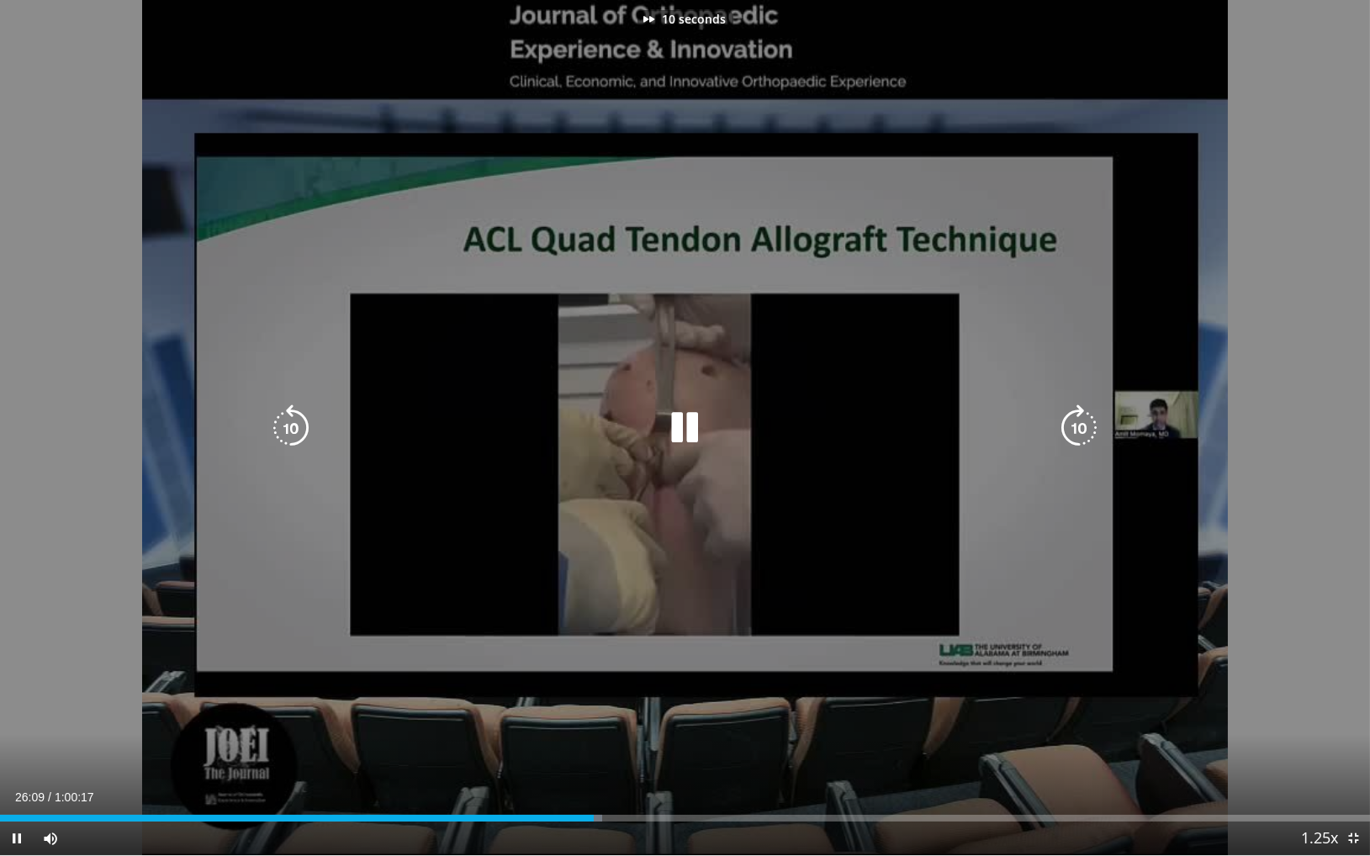
click at [1087, 430] on icon "Video Player" at bounding box center [1079, 428] width 47 height 47
click at [1066, 423] on icon "Video Player" at bounding box center [1079, 428] width 47 height 47
click at [1070, 424] on icon "Video Player" at bounding box center [1079, 428] width 47 height 47
click at [1079, 424] on icon "Video Player" at bounding box center [1079, 428] width 47 height 47
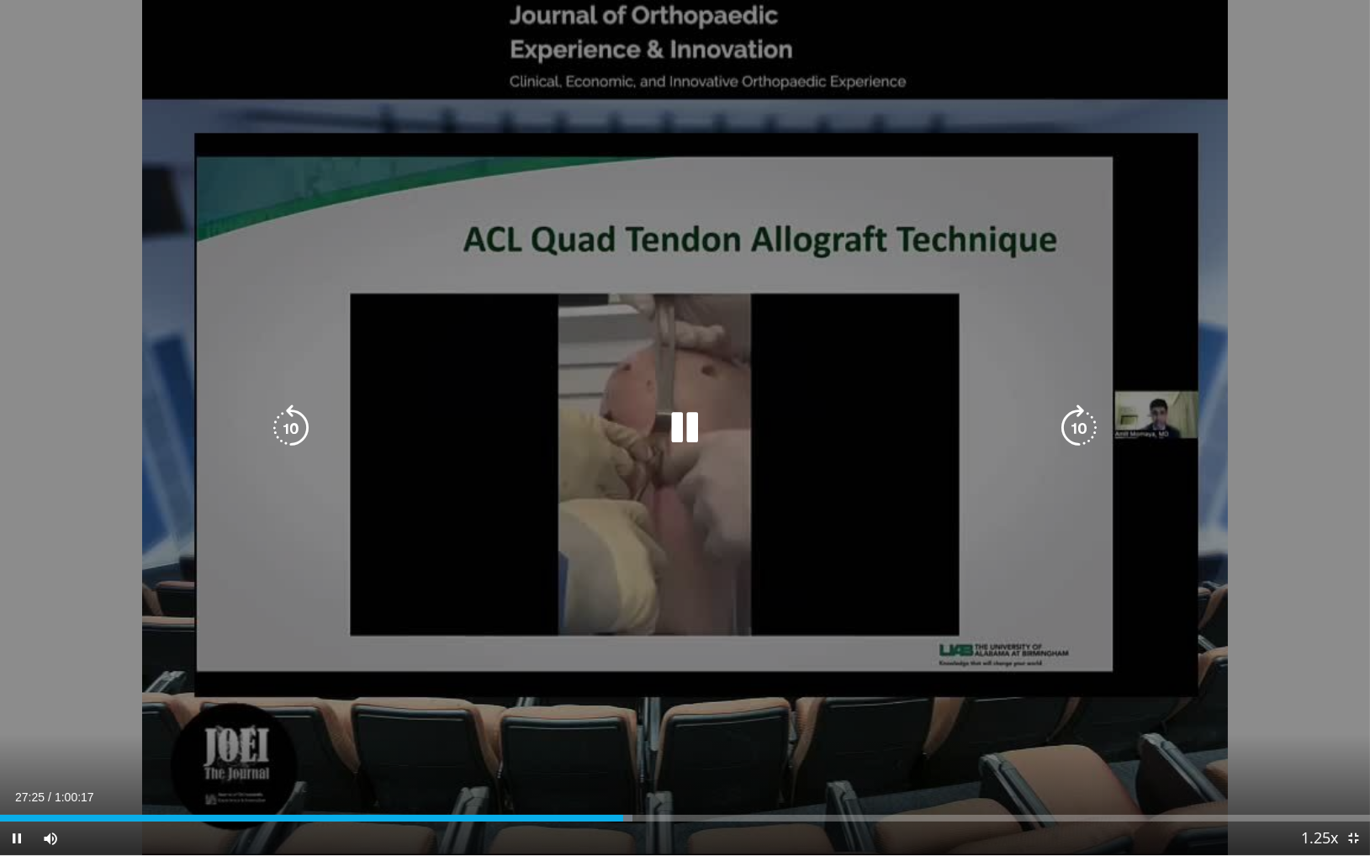
click at [1079, 424] on icon "Video Player" at bounding box center [1079, 428] width 47 height 47
click at [1078, 426] on icon "Video Player" at bounding box center [1079, 428] width 47 height 47
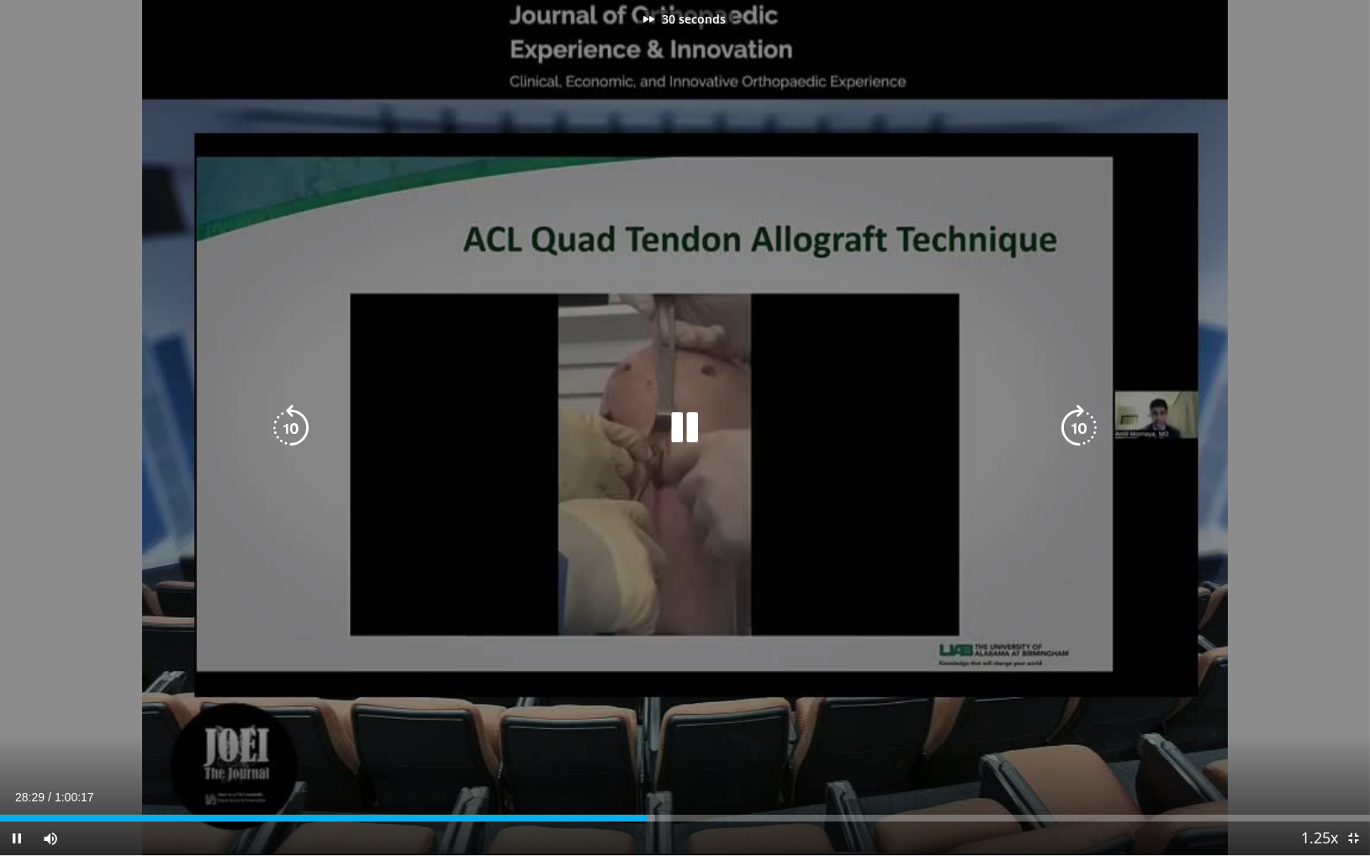
click at [1078, 426] on icon "Video Player" at bounding box center [1079, 428] width 47 height 47
click at [296, 422] on icon "Video Player" at bounding box center [291, 428] width 47 height 47
click at [1084, 425] on icon "Video Player" at bounding box center [1079, 428] width 47 height 47
click at [1076, 429] on icon "Video Player" at bounding box center [1079, 428] width 47 height 47
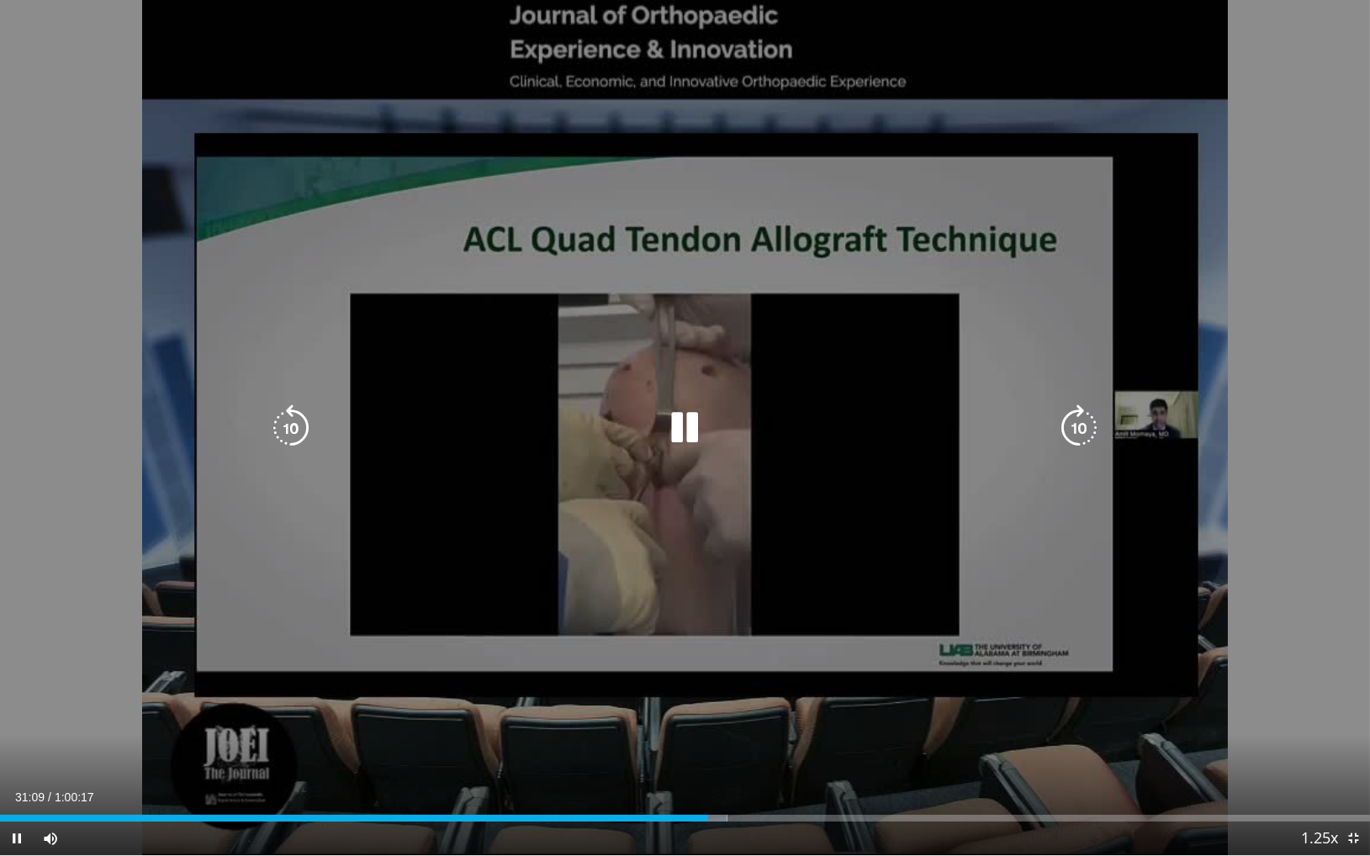
click at [1081, 428] on icon "Video Player" at bounding box center [1079, 428] width 47 height 47
click at [1082, 428] on icon "Video Player" at bounding box center [1079, 428] width 47 height 47
click at [1082, 430] on icon "Video Player" at bounding box center [1079, 428] width 47 height 47
click at [1074, 413] on icon "Video Player" at bounding box center [1079, 428] width 47 height 47
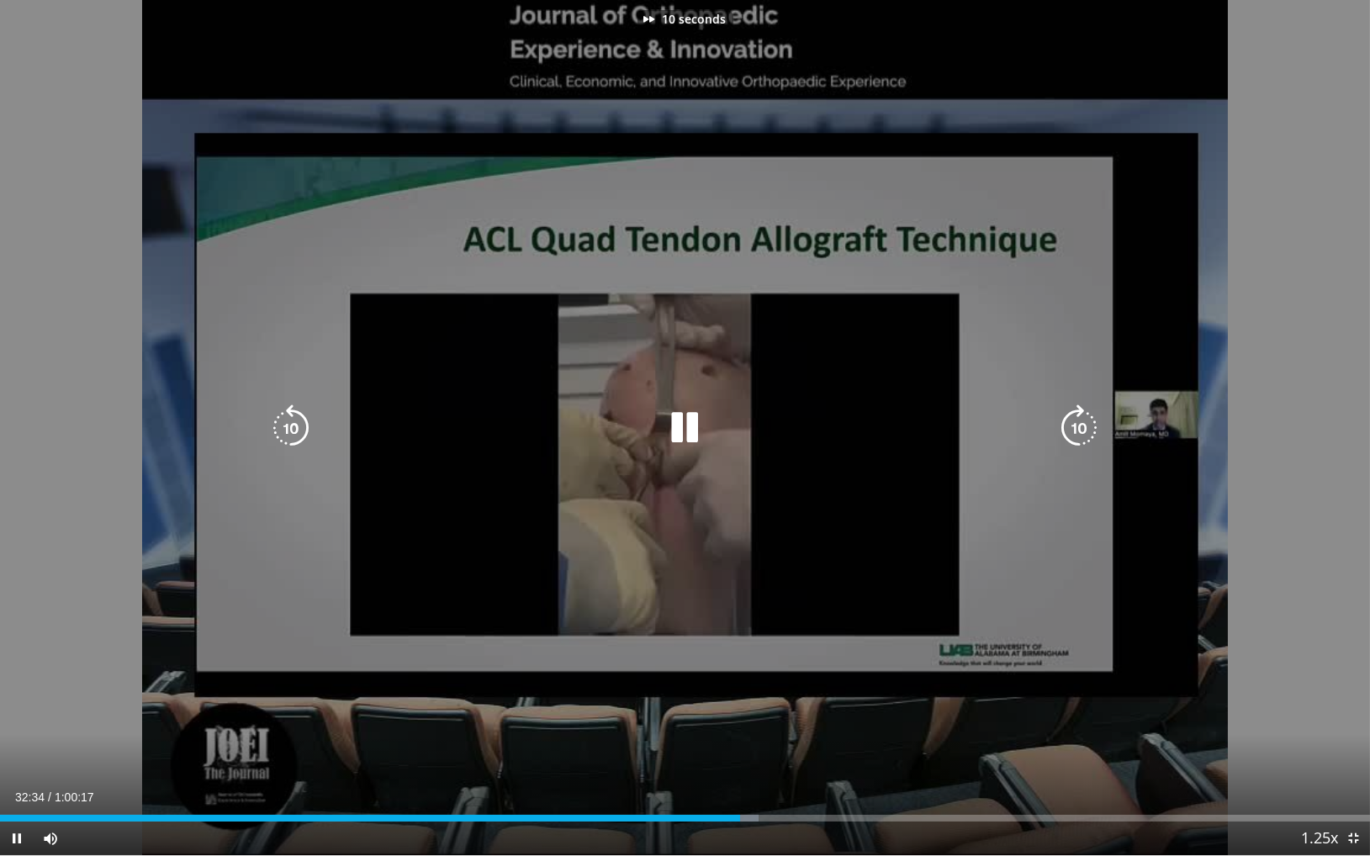
click at [1079, 420] on icon "Video Player" at bounding box center [1079, 428] width 47 height 47
click at [1087, 428] on icon "Video Player" at bounding box center [1079, 428] width 47 height 47
click at [1086, 428] on icon "Video Player" at bounding box center [1079, 428] width 47 height 47
click at [1084, 434] on icon "Video Player" at bounding box center [1079, 428] width 47 height 47
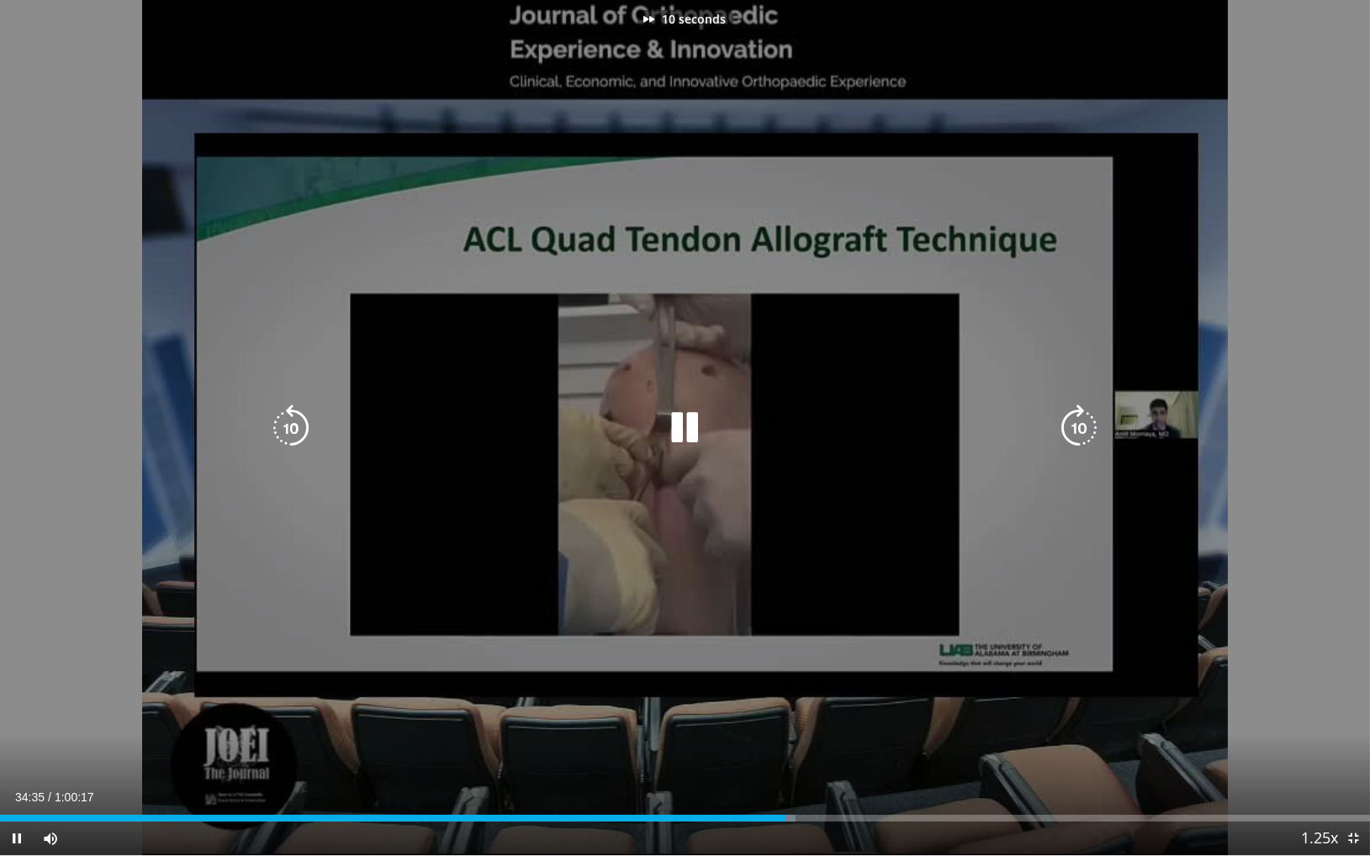
click at [1084, 434] on icon "Video Player" at bounding box center [1079, 428] width 47 height 47
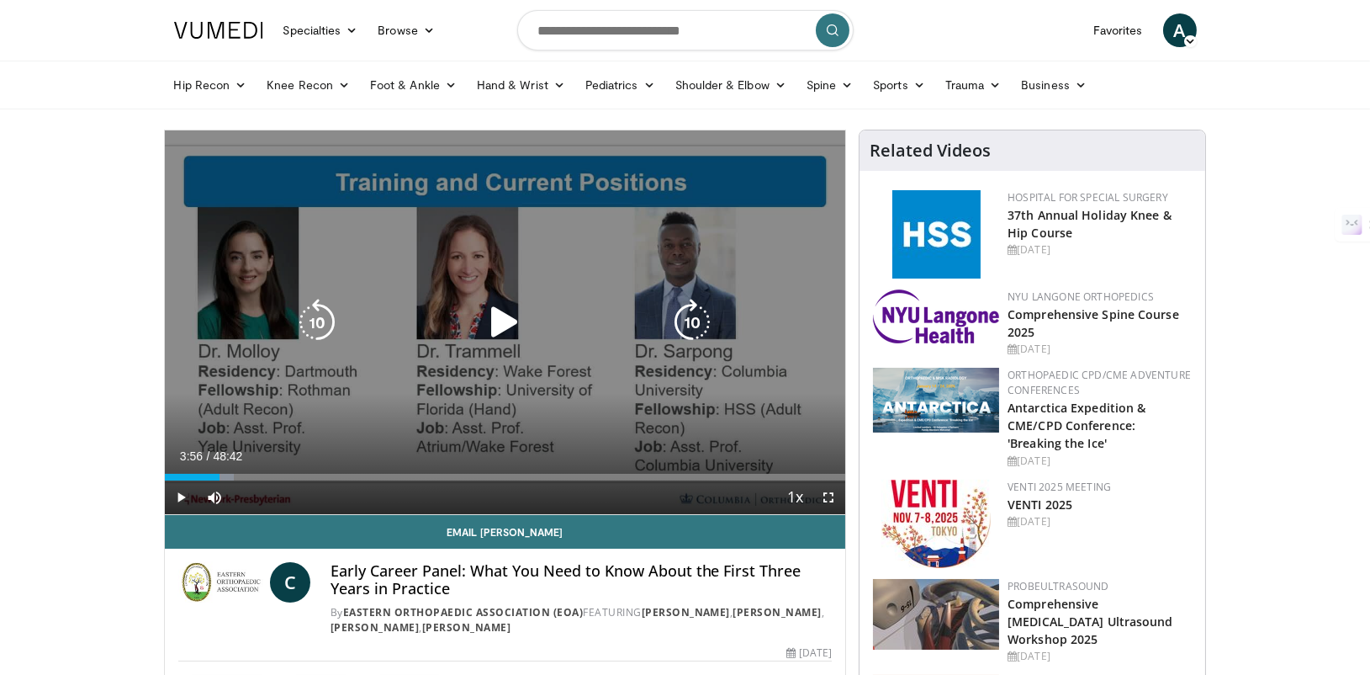
click at [508, 313] on icon "Video Player" at bounding box center [504, 322] width 47 height 47
click at [510, 312] on icon "Video Player" at bounding box center [504, 322] width 47 height 47
click at [506, 309] on icon "Video Player" at bounding box center [504, 322] width 47 height 47
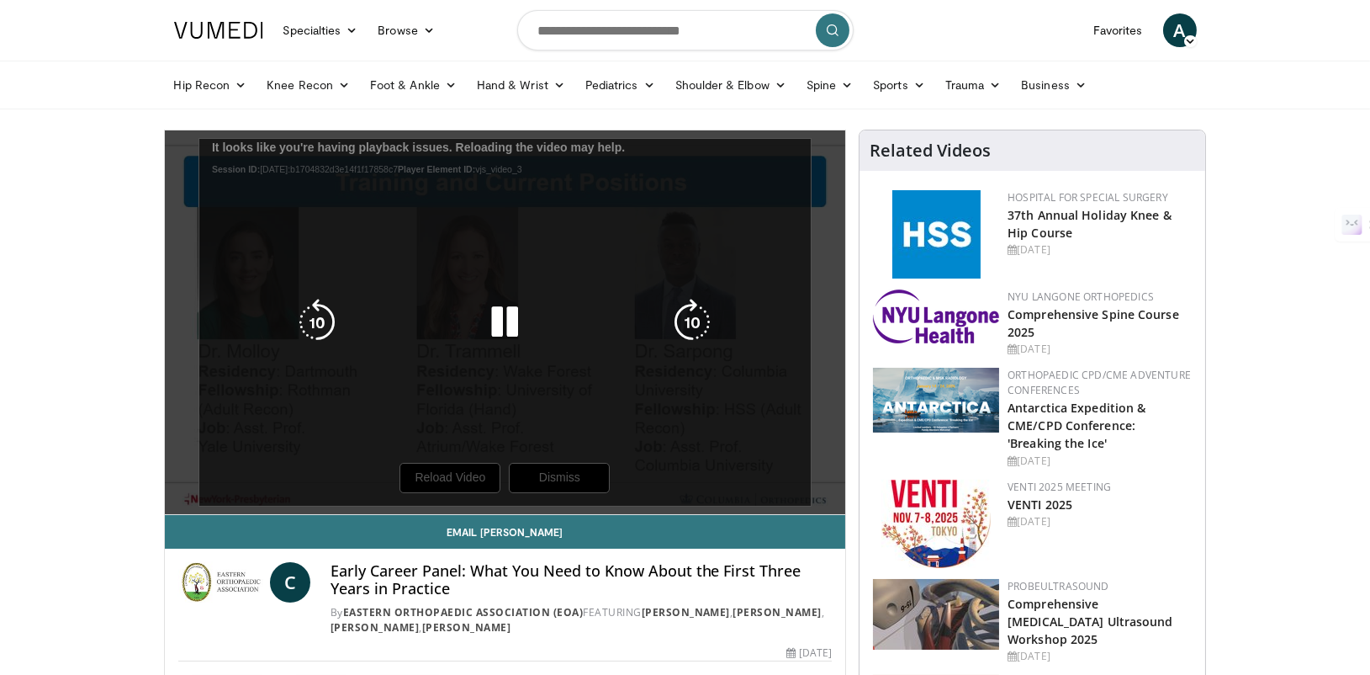
click at [510, 328] on icon "Video Player" at bounding box center [504, 322] width 47 height 47
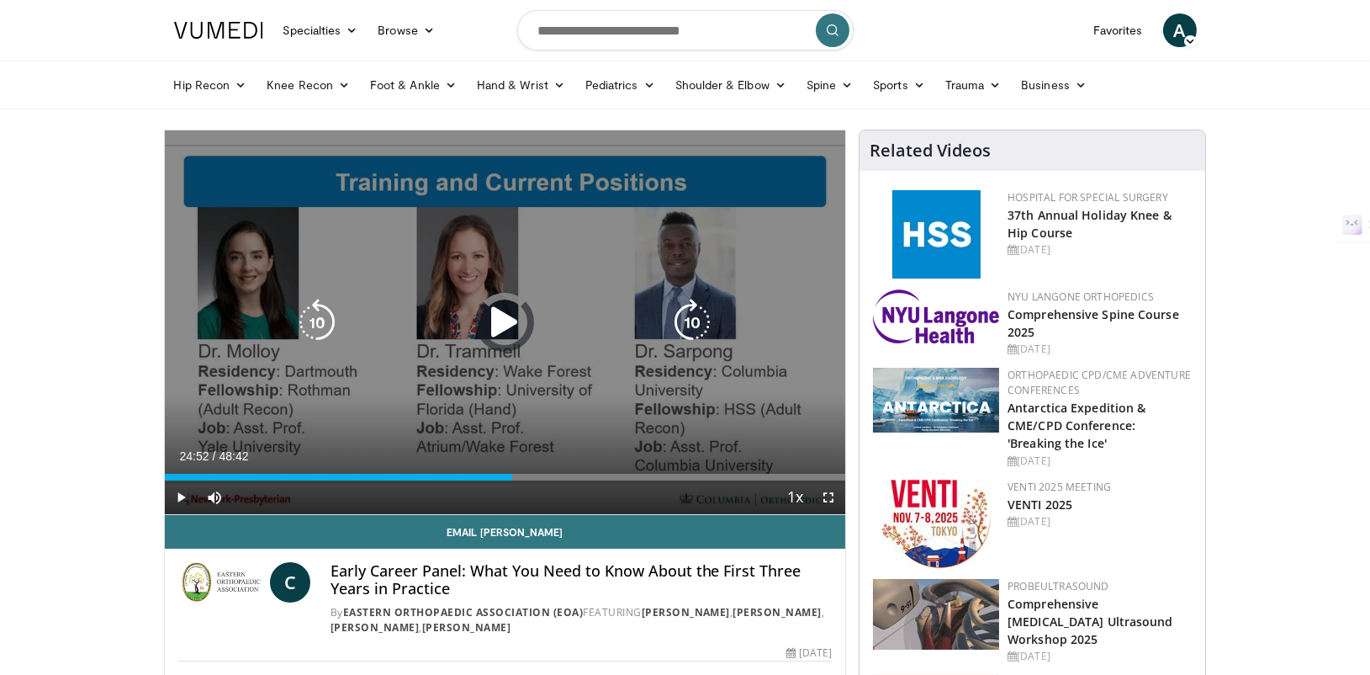
click at [509, 327] on icon "Video Player" at bounding box center [504, 322] width 47 height 47
click at [507, 319] on icon "Video Player" at bounding box center [504, 322] width 47 height 47
click at [513, 311] on icon "Video Player" at bounding box center [504, 322] width 47 height 47
click at [498, 317] on icon "Video Player" at bounding box center [504, 322] width 47 height 47
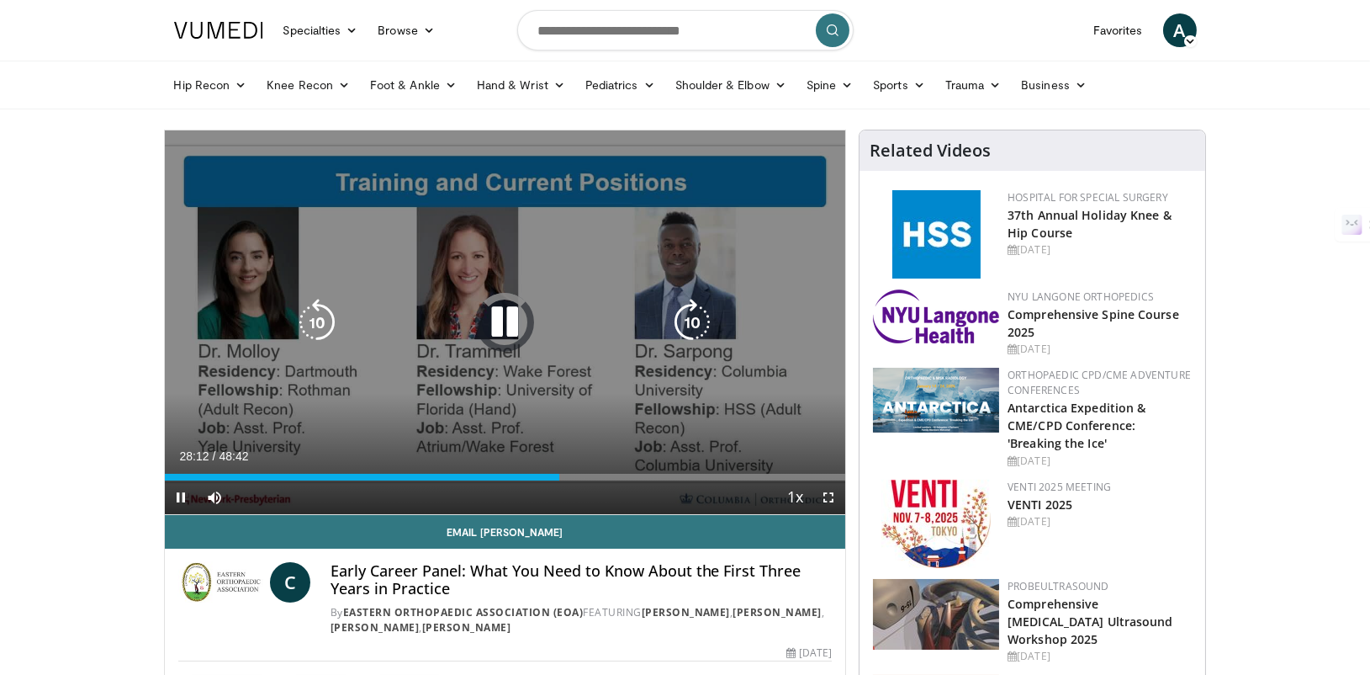
click at [500, 317] on icon "Video Player" at bounding box center [504, 322] width 47 height 47
click at [493, 305] on icon "Video Player" at bounding box center [504, 322] width 47 height 47
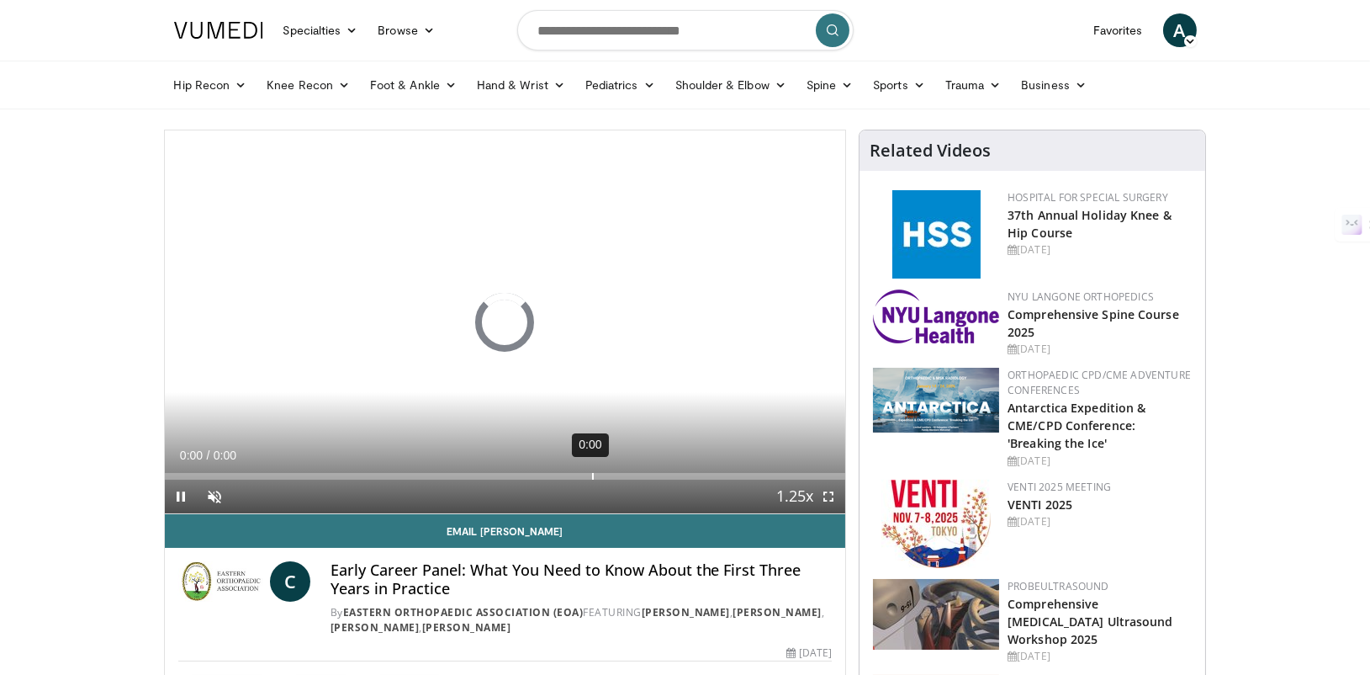
click at [592, 479] on div "0:00" at bounding box center [593, 476] width 2 height 7
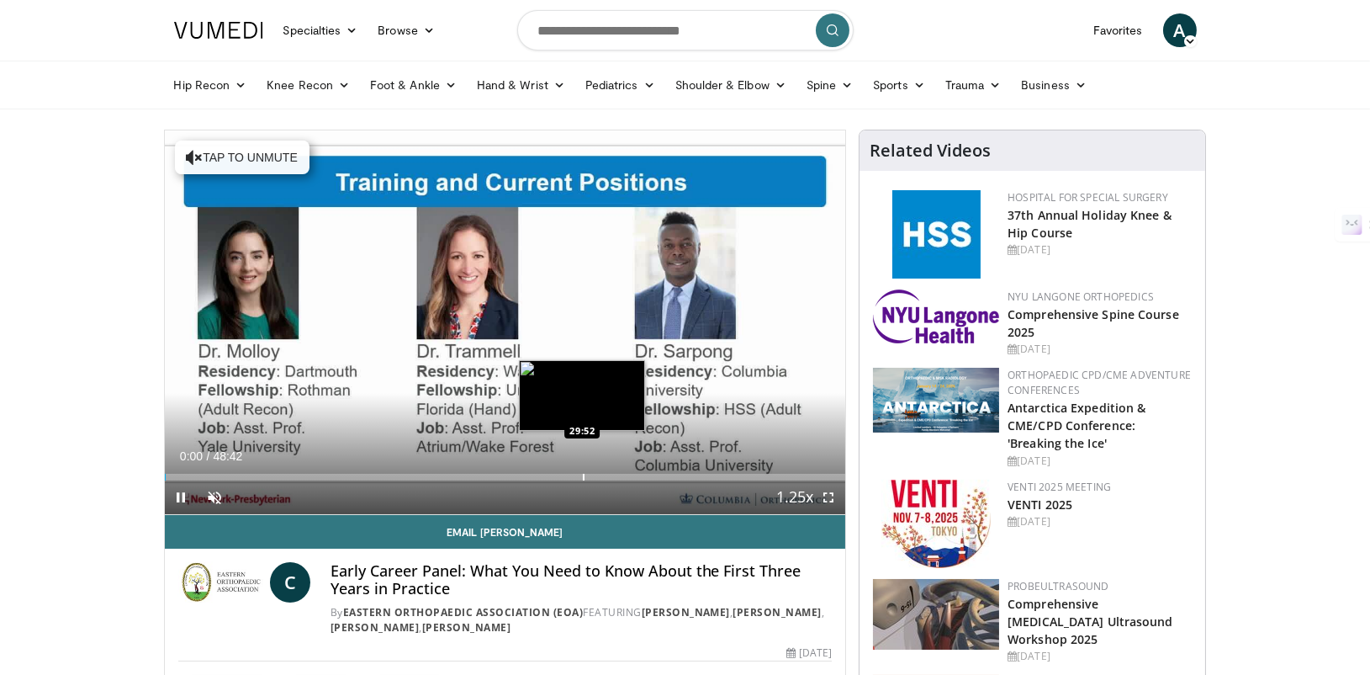
click at [583, 479] on div "Progress Bar" at bounding box center [584, 477] width 2 height 7
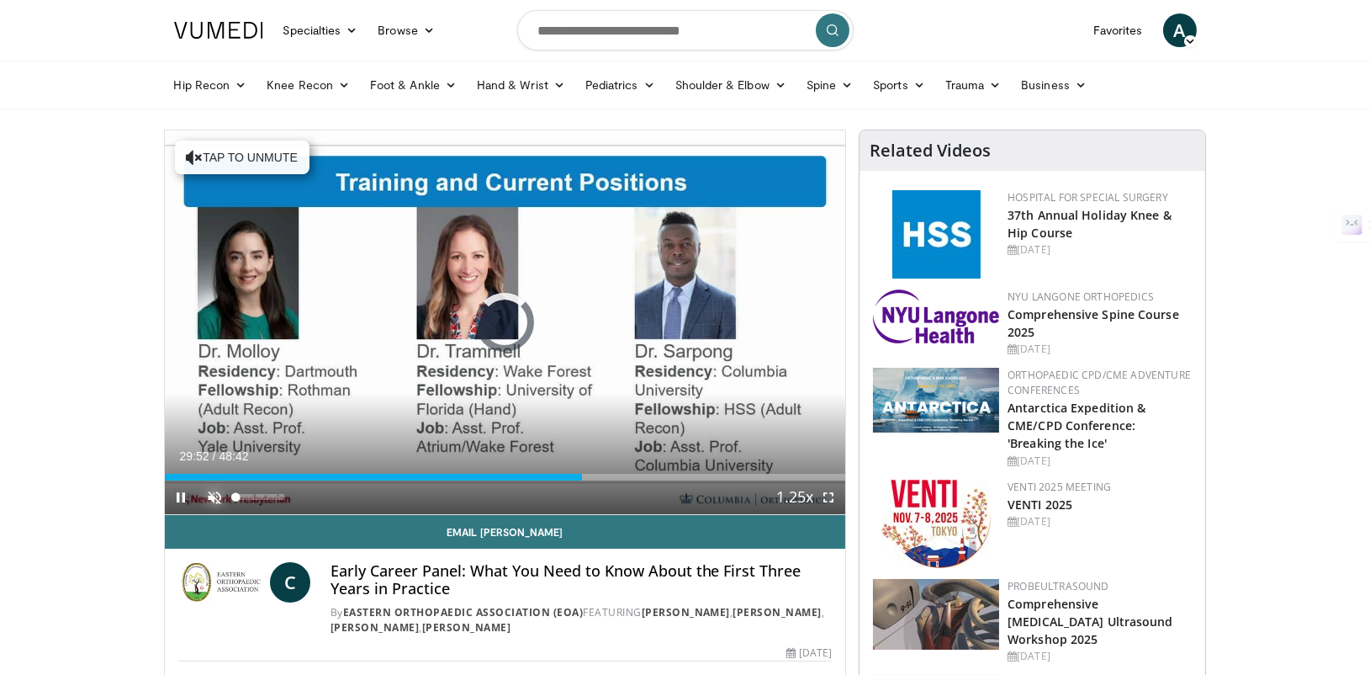
click at [217, 494] on span "Video Player" at bounding box center [216, 497] width 34 height 34
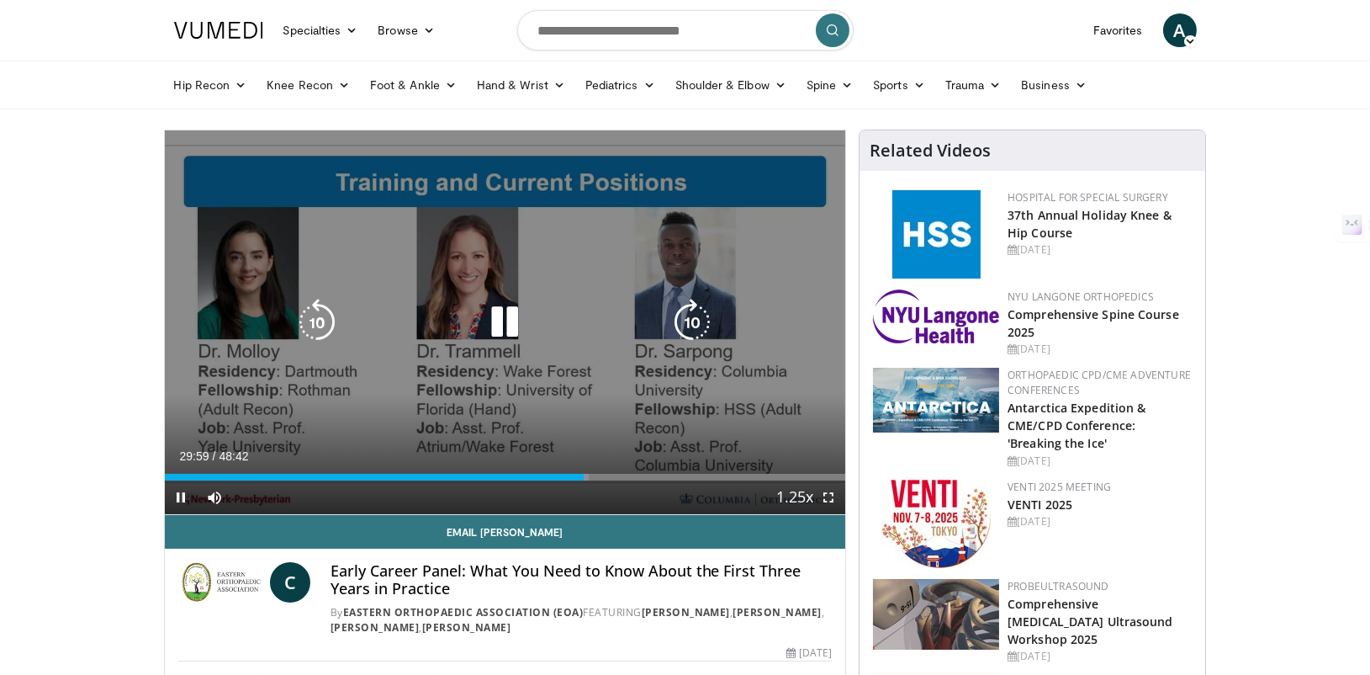
click at [512, 315] on icon "Video Player" at bounding box center [504, 322] width 47 height 47
click at [495, 324] on icon "Video Player" at bounding box center [504, 322] width 47 height 47
click at [515, 316] on icon "Video Player" at bounding box center [504, 322] width 47 height 47
click at [511, 403] on div "10 seconds Tap to unmute" at bounding box center [505, 322] width 681 height 384
click at [180, 495] on span "Video Player" at bounding box center [182, 497] width 34 height 34
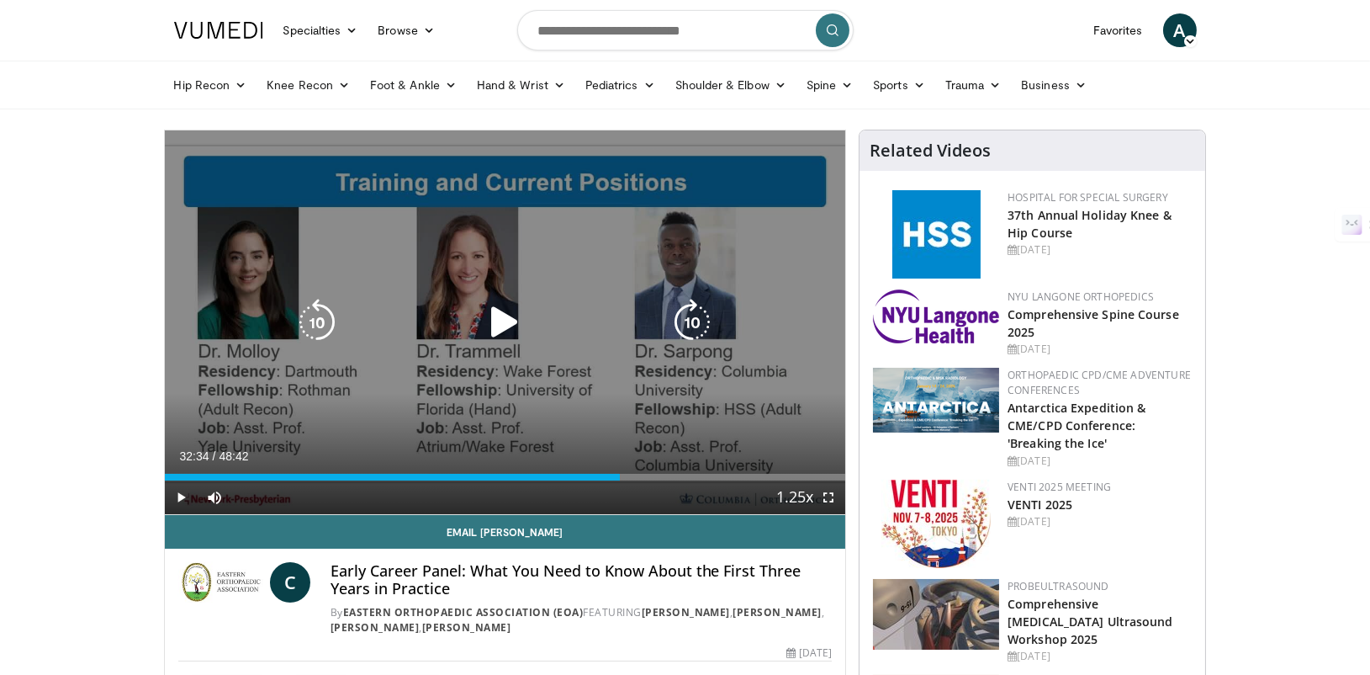
click at [492, 318] on icon "Video Player" at bounding box center [504, 322] width 47 height 47
click at [512, 324] on icon "Video Player" at bounding box center [504, 322] width 47 height 47
click at [490, 331] on icon "Video Player" at bounding box center [504, 322] width 47 height 47
click at [503, 309] on icon "Video Player" at bounding box center [504, 322] width 47 height 47
click at [509, 330] on icon "Video Player" at bounding box center [504, 322] width 47 height 47
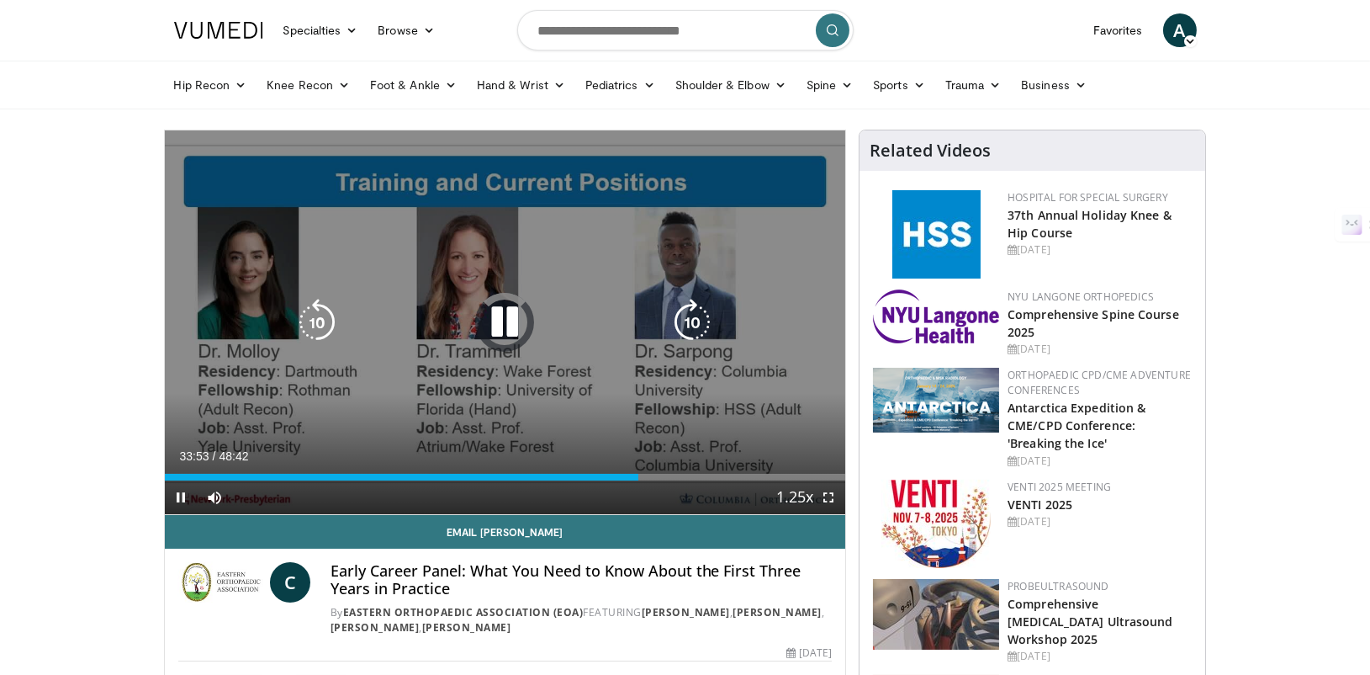
click at [525, 311] on icon "Video Player" at bounding box center [504, 322] width 47 height 47
click at [490, 331] on icon "Video Player" at bounding box center [504, 322] width 47 height 47
click at [484, 299] on icon "Video Player" at bounding box center [504, 322] width 47 height 47
click at [510, 313] on icon "Video Player" at bounding box center [504, 322] width 47 height 47
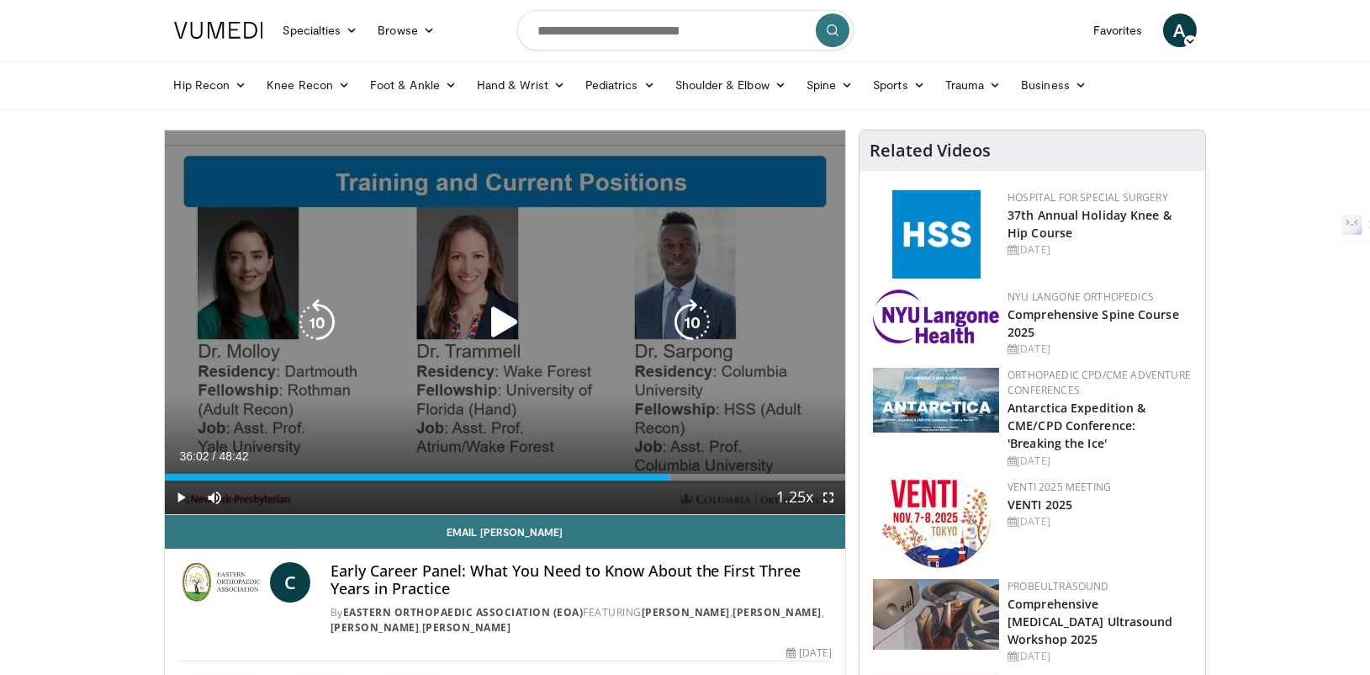
click at [510, 313] on icon "Video Player" at bounding box center [504, 322] width 47 height 47
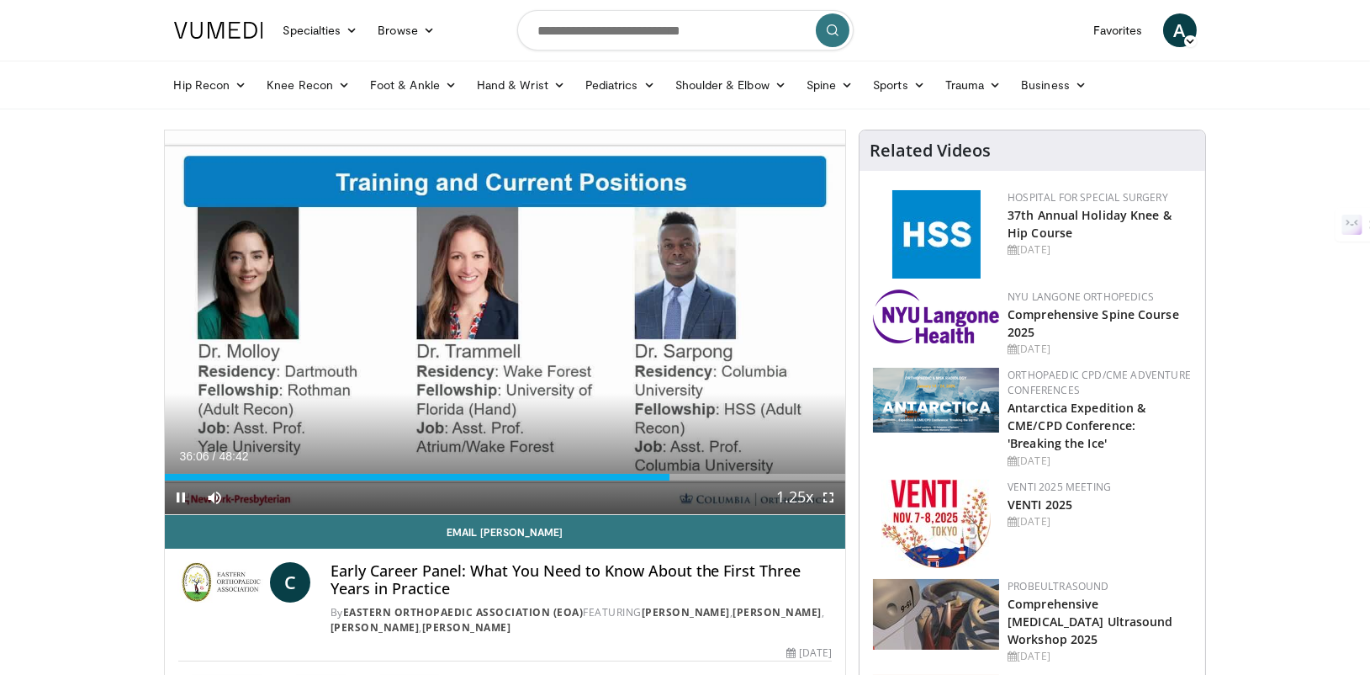
click at [510, 313] on div "10 seconds Tap to unmute" at bounding box center [505, 322] width 681 height 384
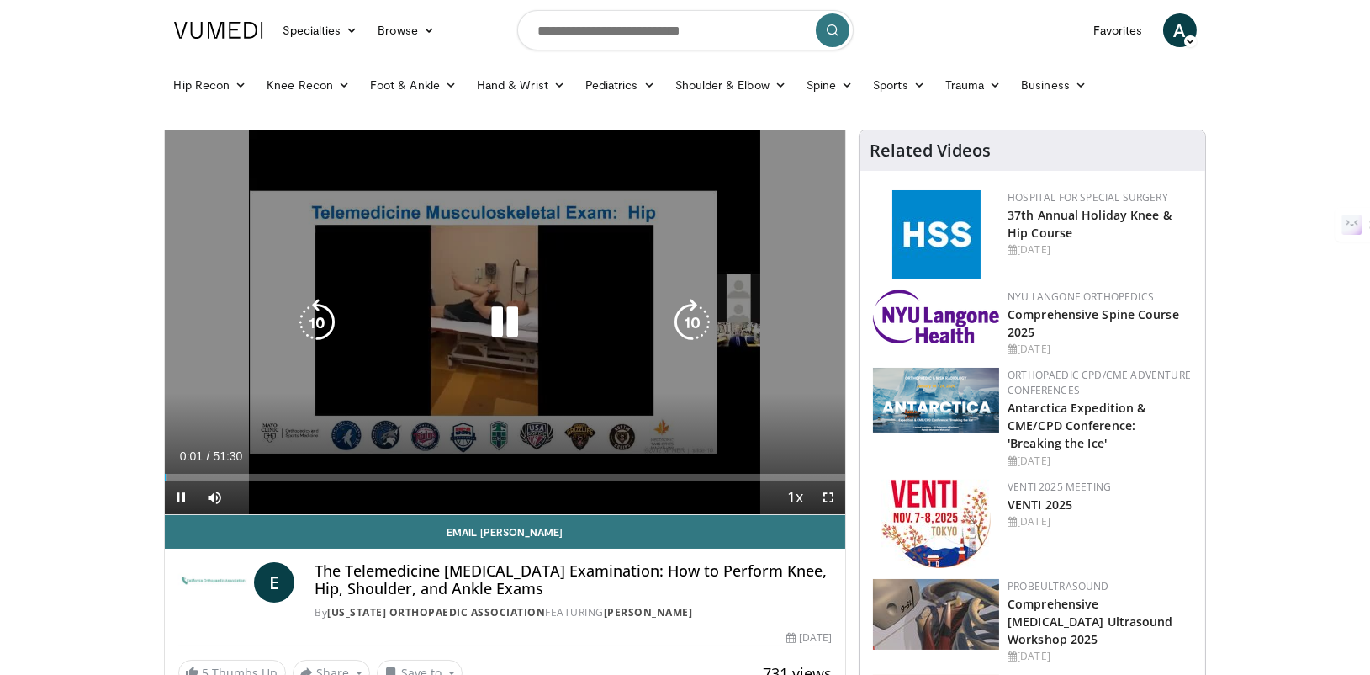
click at [602, 226] on div "10 seconds Tap to unmute" at bounding box center [505, 322] width 681 height 384
